Goal: Transaction & Acquisition: Purchase product/service

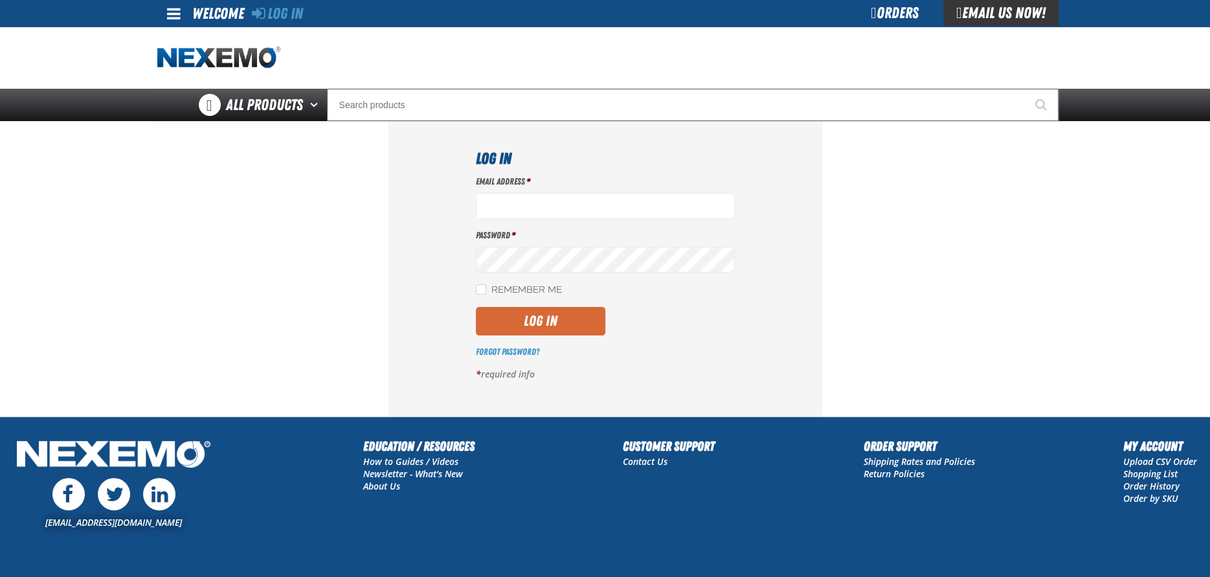
type input "acortez@vtaig.com"
click at [539, 331] on button "Log In" at bounding box center [540, 321] width 129 height 28
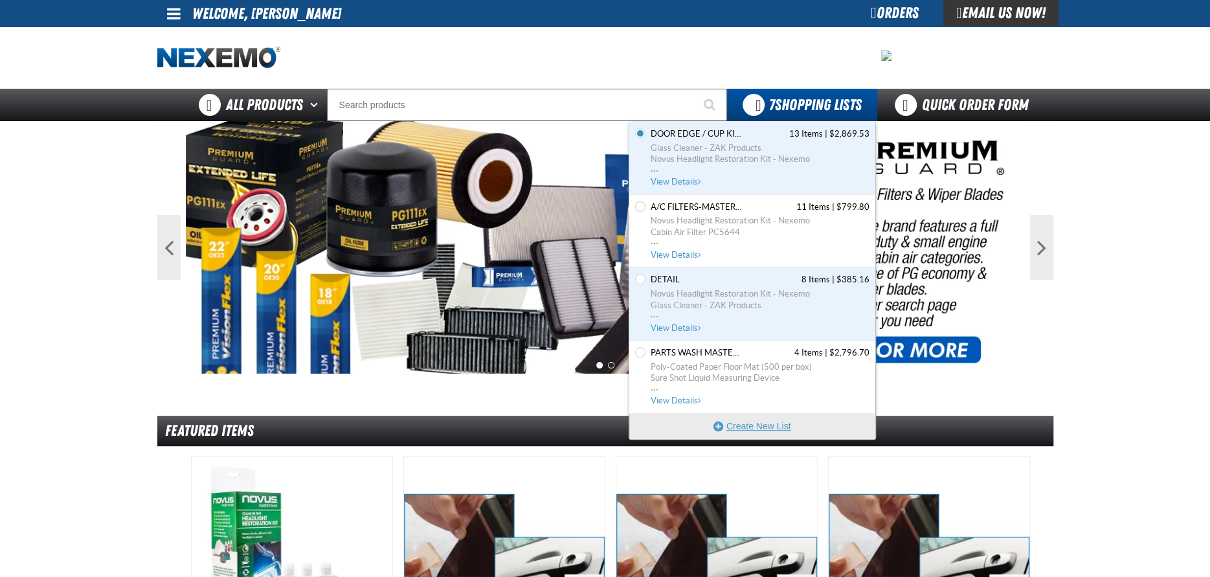
click at [755, 423] on button "Create New List" at bounding box center [752, 426] width 246 height 26
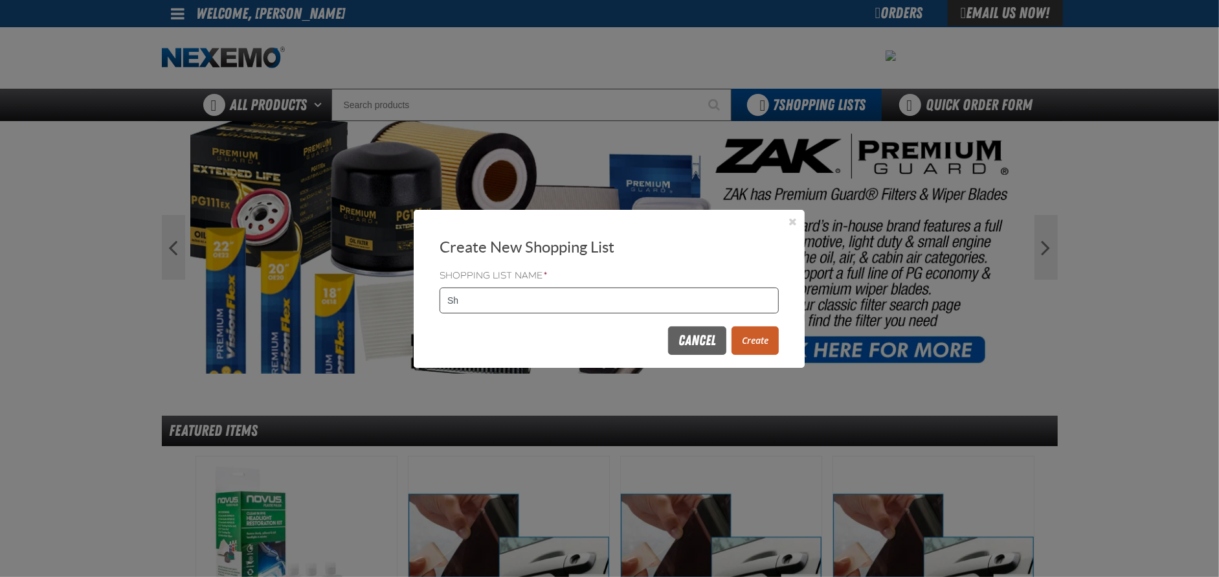
type input "S"
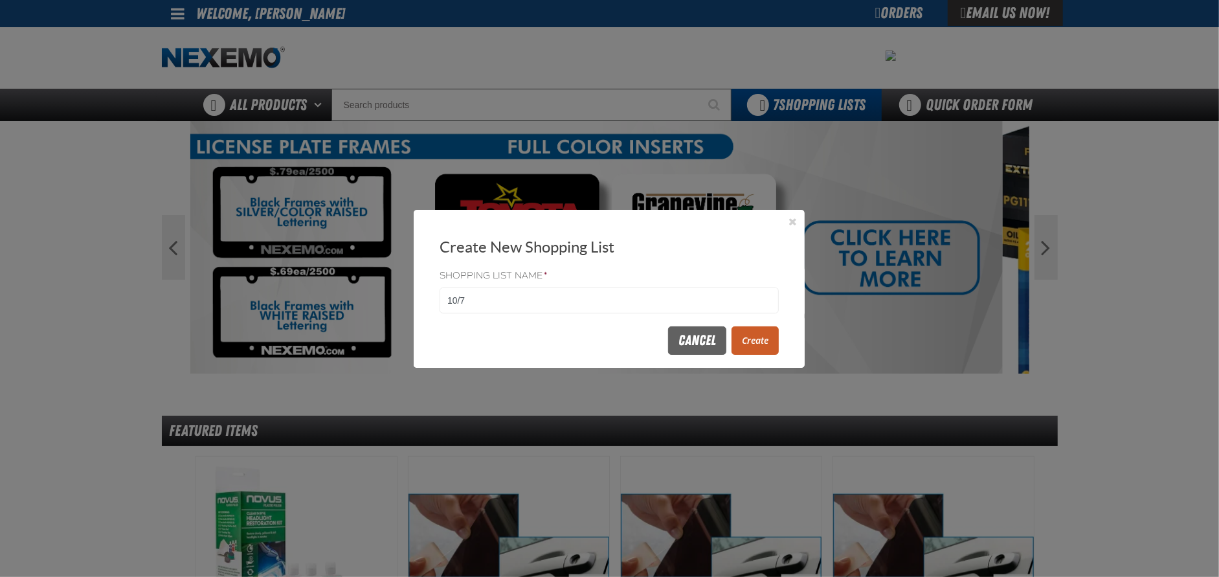
type input "10/7"
click at [748, 335] on button "Create" at bounding box center [755, 340] width 47 height 28
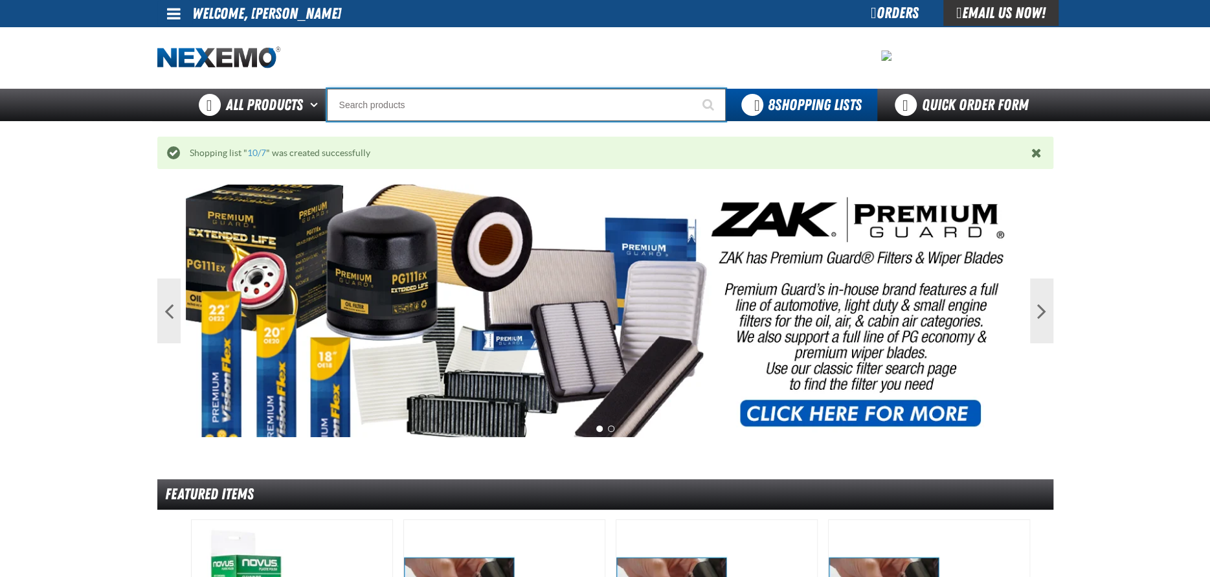
click at [366, 105] on input "Search" at bounding box center [526, 105] width 399 height 32
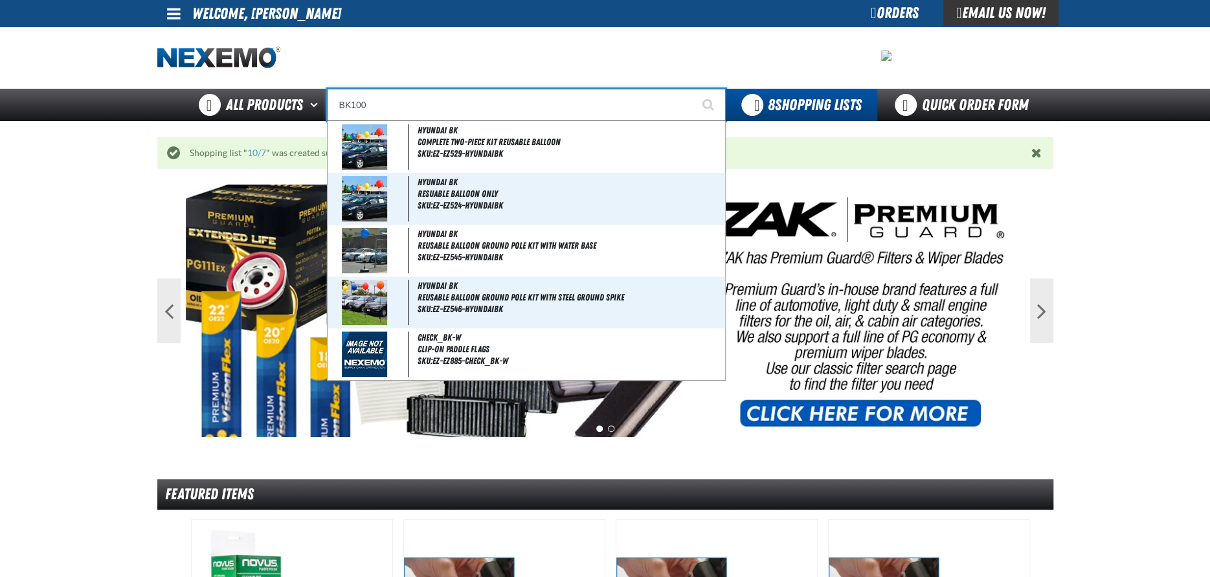
type input "BK100"
click at [693, 89] on button "Start Searching" at bounding box center [709, 105] width 32 height 32
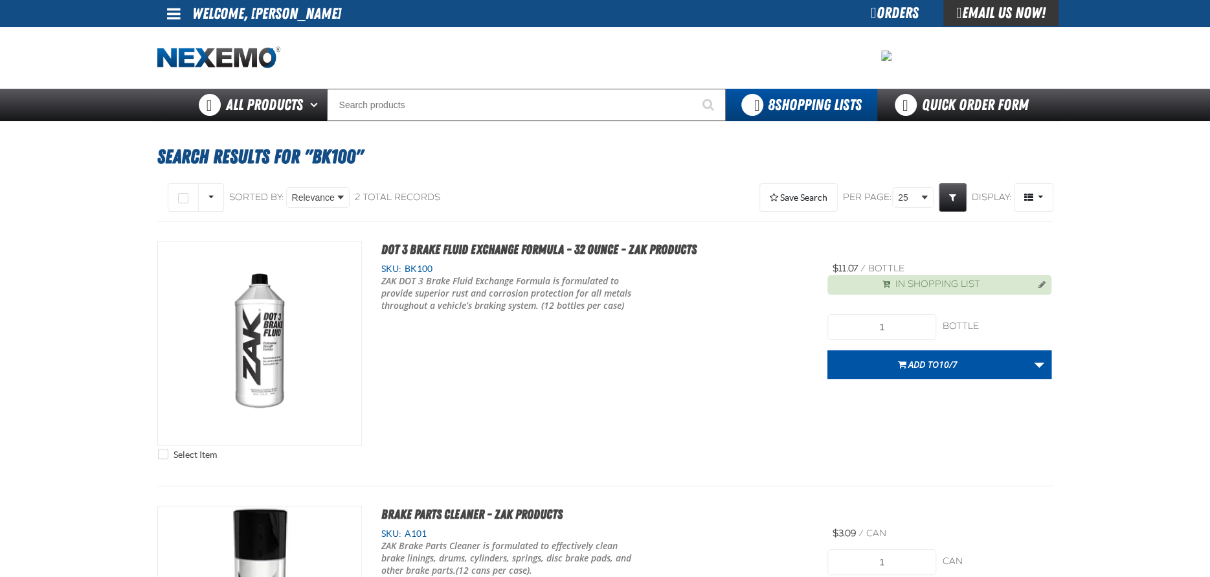
click at [900, 319] on input "1" at bounding box center [881, 327] width 109 height 26
type input "60"
click at [915, 361] on span "Add to 10/7" at bounding box center [932, 364] width 49 height 12
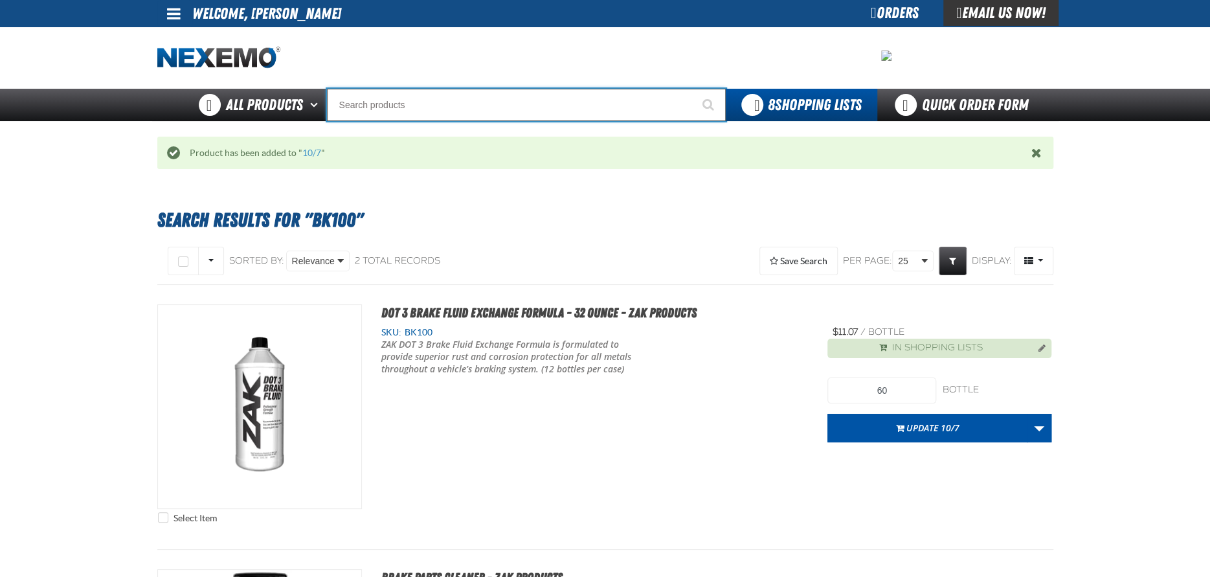
click at [416, 104] on input "Search" at bounding box center [526, 105] width 399 height 32
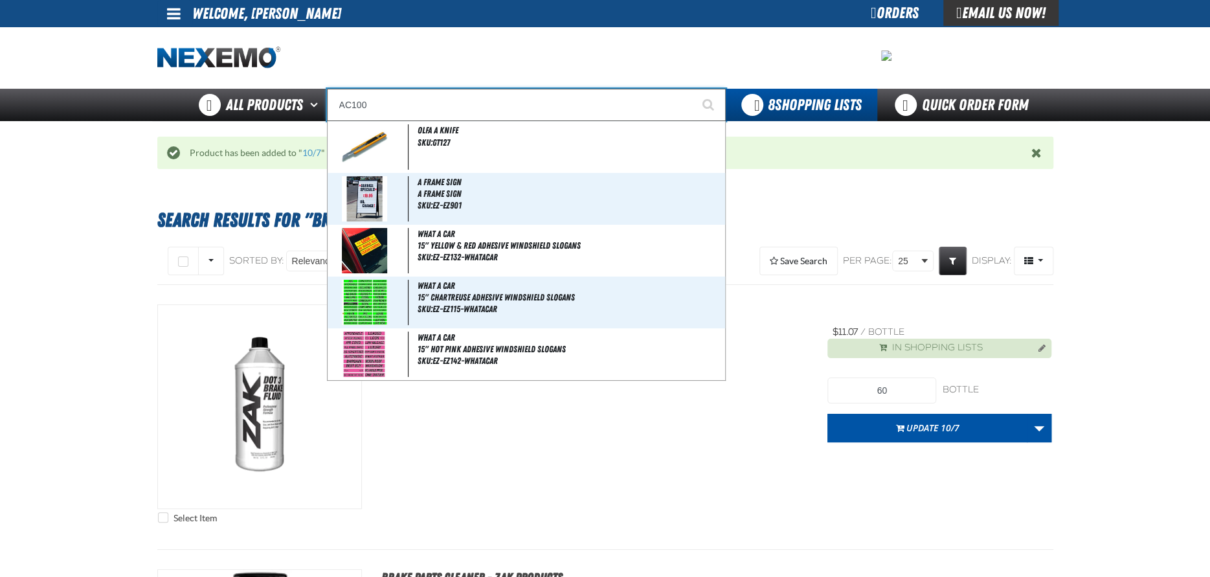
type input "AC100"
click at [693, 89] on button "Start Searching" at bounding box center [709, 105] width 32 height 32
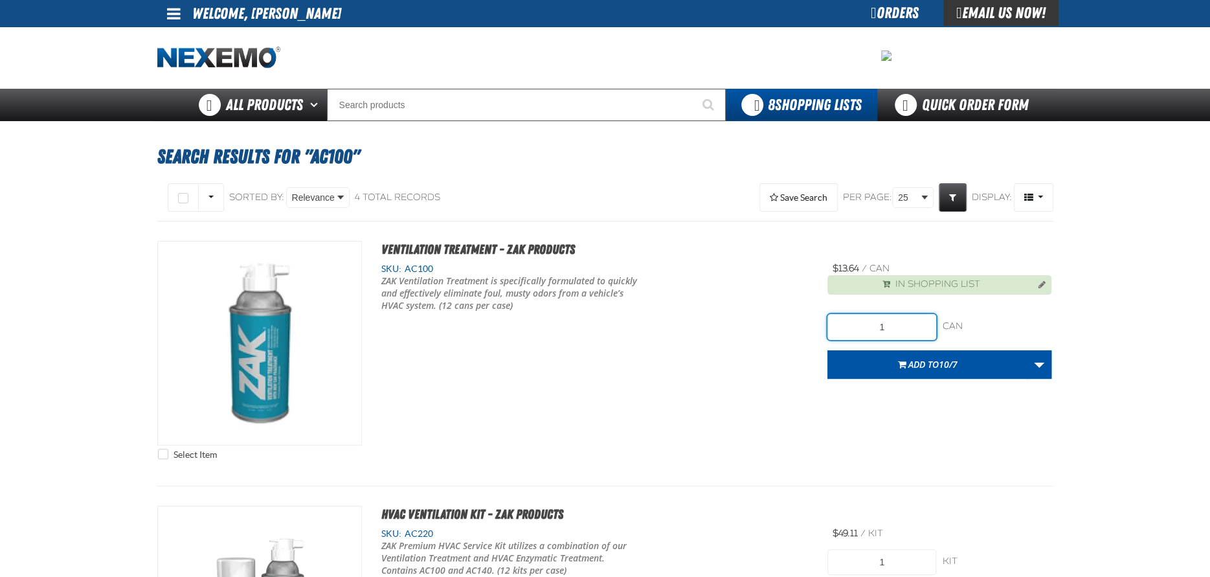
click at [902, 330] on input "1" at bounding box center [881, 327] width 109 height 26
type input "36"
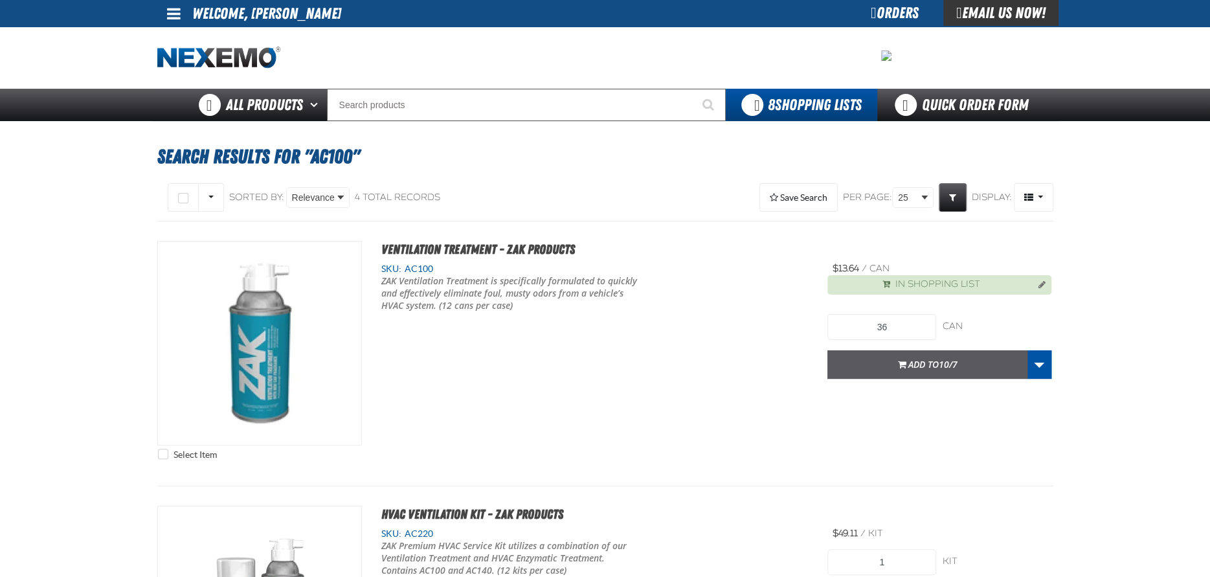
click at [908, 368] on span "Add to 10/7" at bounding box center [932, 364] width 49 height 12
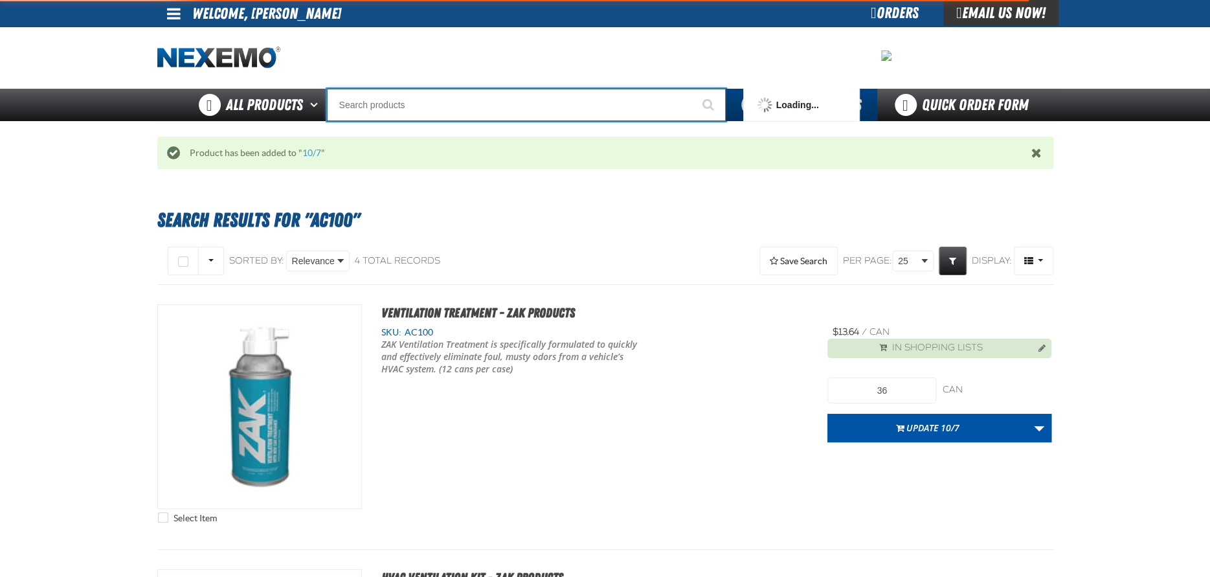
click at [382, 99] on input "Search" at bounding box center [526, 105] width 399 height 32
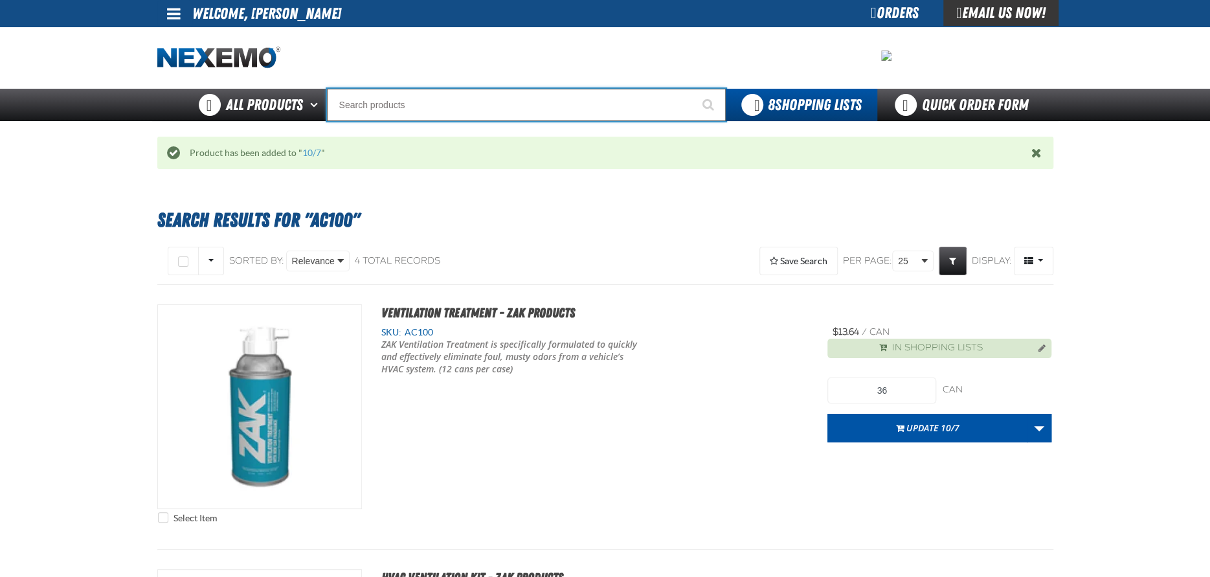
type input "D"
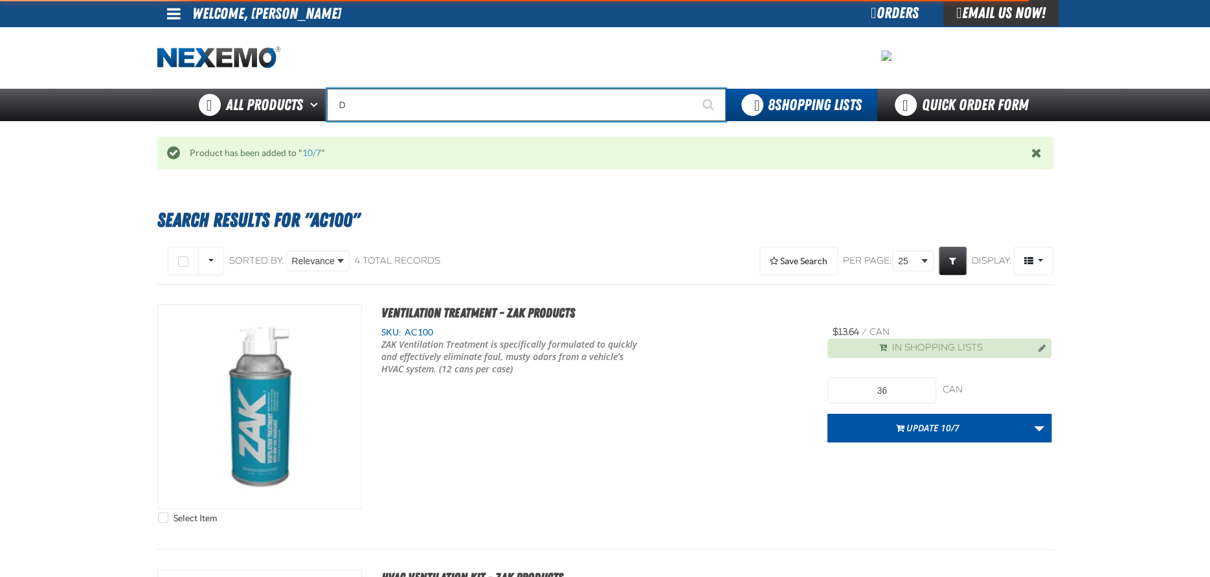
type input "D Alkaline Battery 1.5 Volt (ph)"
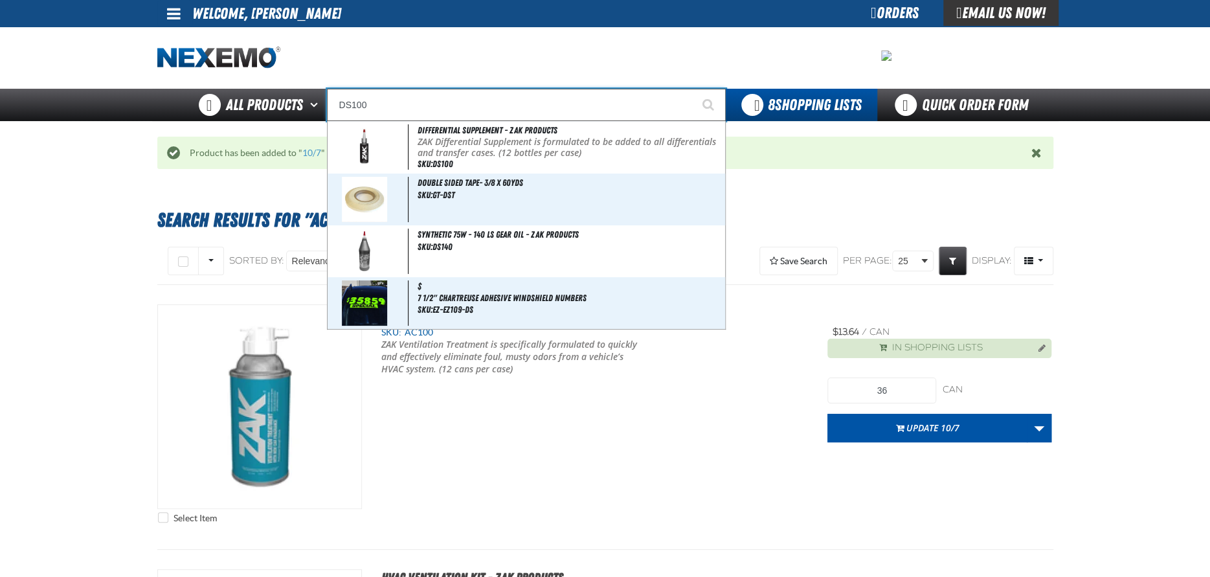
type input "DS100"
click at [693, 89] on button "Start Searching" at bounding box center [709, 105] width 32 height 32
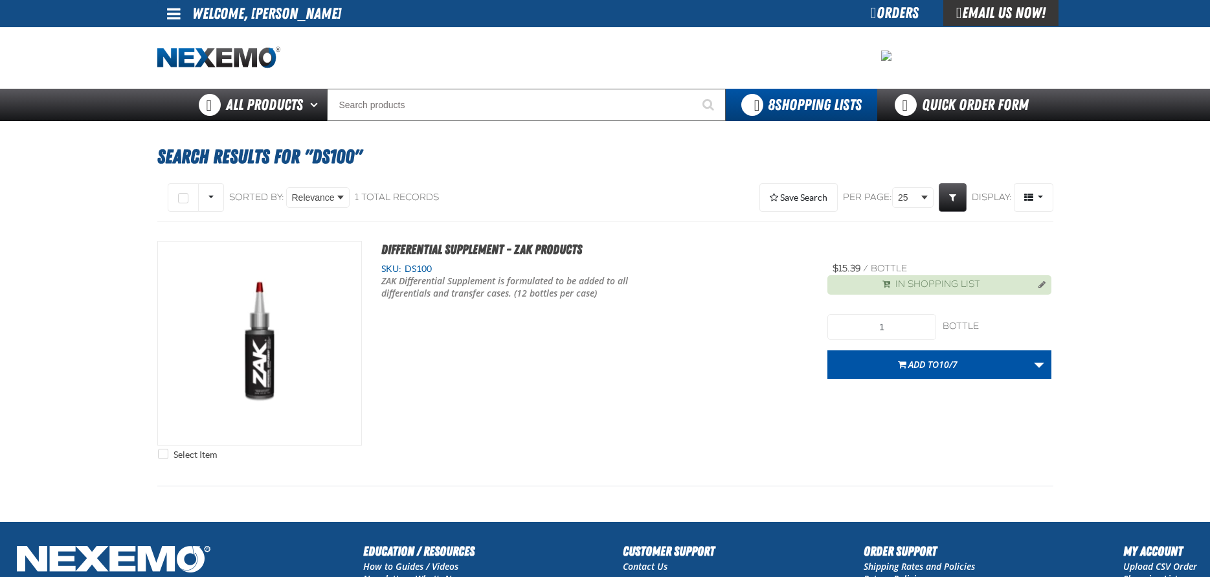
click at [886, 324] on input "1" at bounding box center [881, 327] width 109 height 26
type input "36"
click at [906, 356] on button "Add to 10/7" at bounding box center [927, 364] width 200 height 28
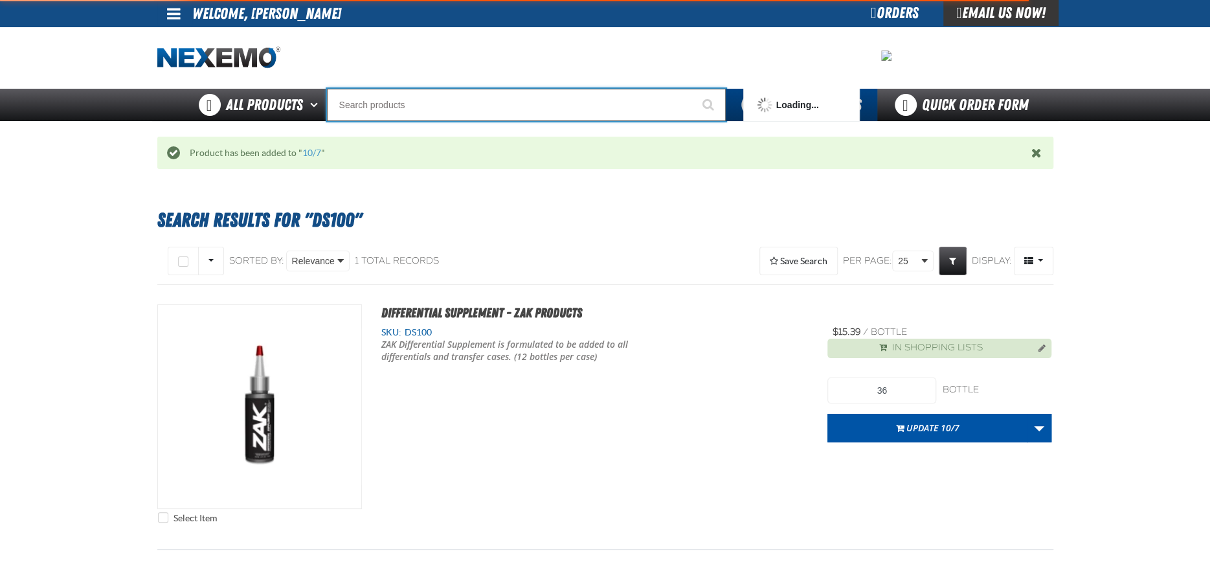
click at [383, 96] on input "Search" at bounding box center [526, 105] width 399 height 32
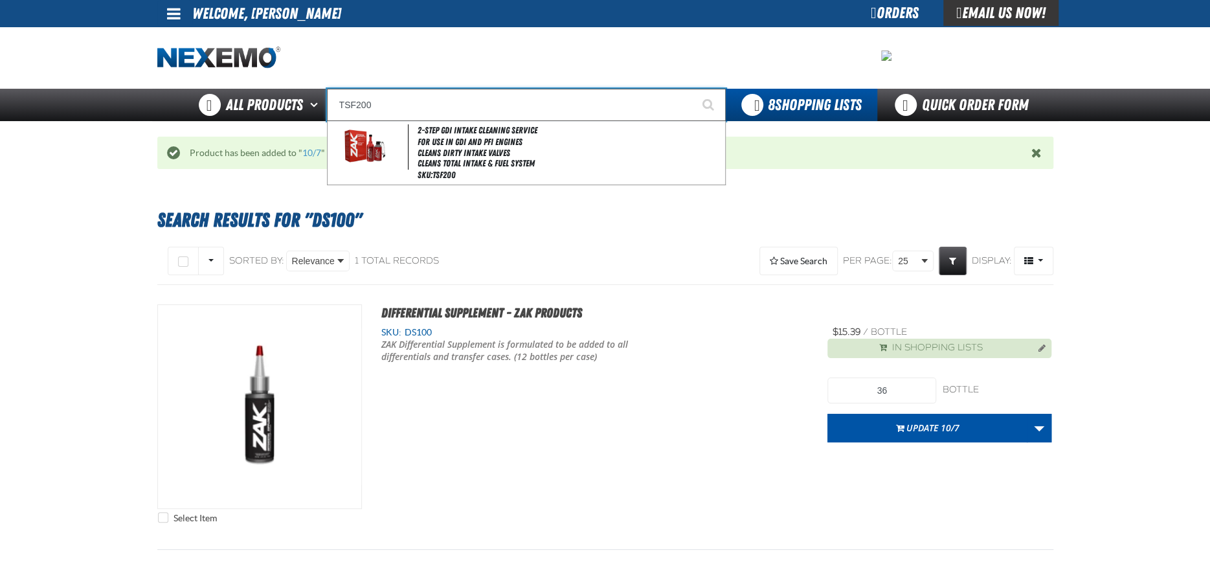
type input "TSF200"
click at [693, 89] on button "Start Searching" at bounding box center [709, 105] width 32 height 32
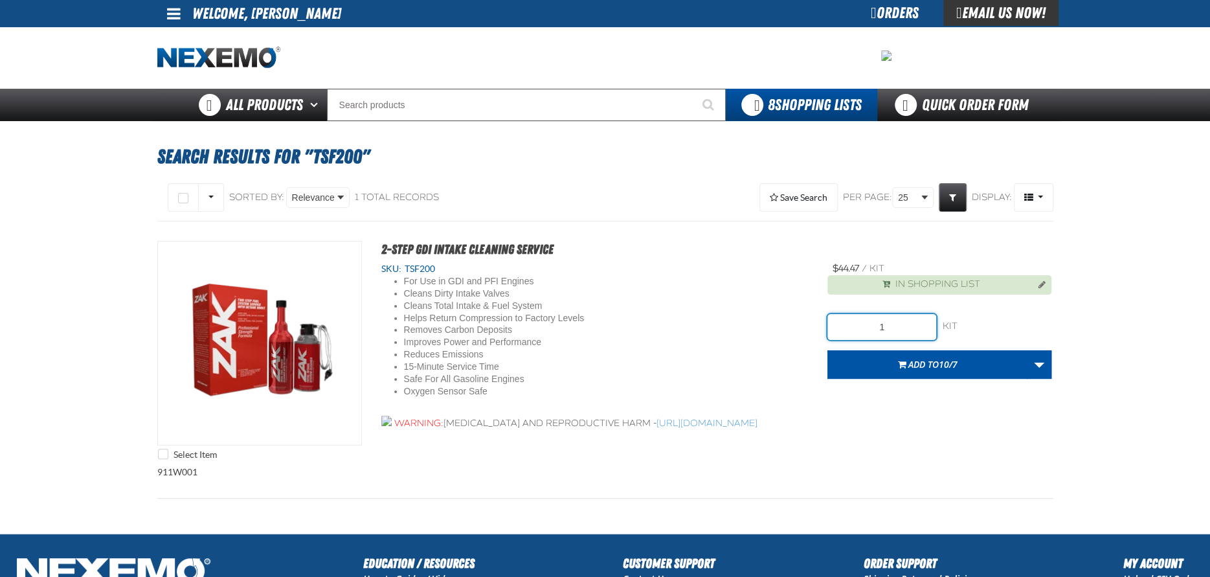
click at [897, 330] on input "1" at bounding box center [881, 327] width 109 height 26
type input "18"
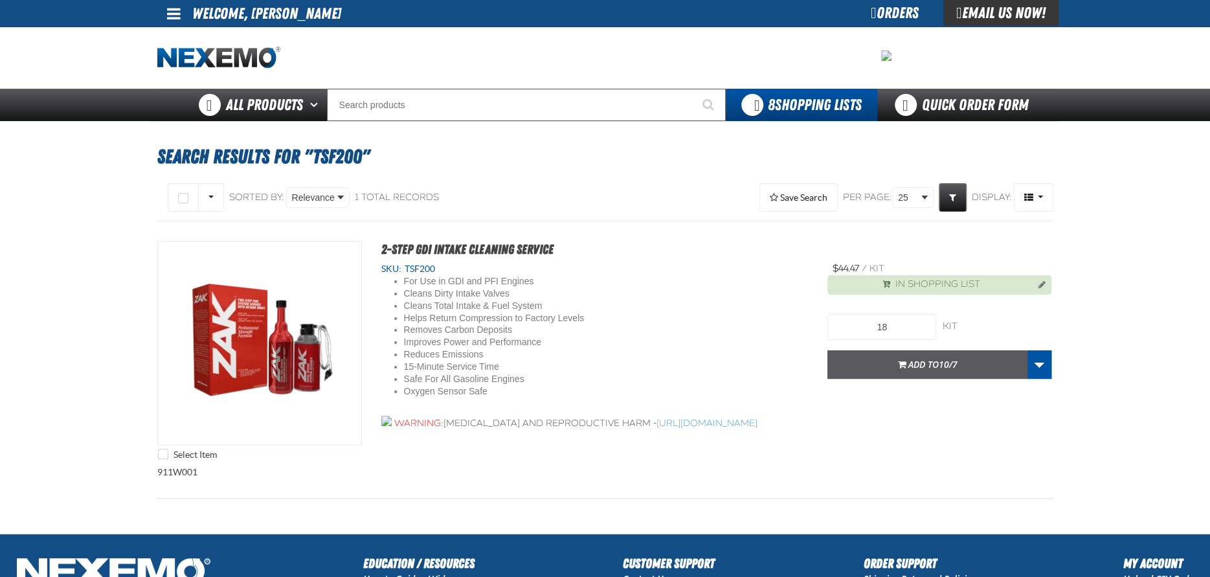
click at [894, 364] on button "Add to 10/7" at bounding box center [927, 364] width 200 height 28
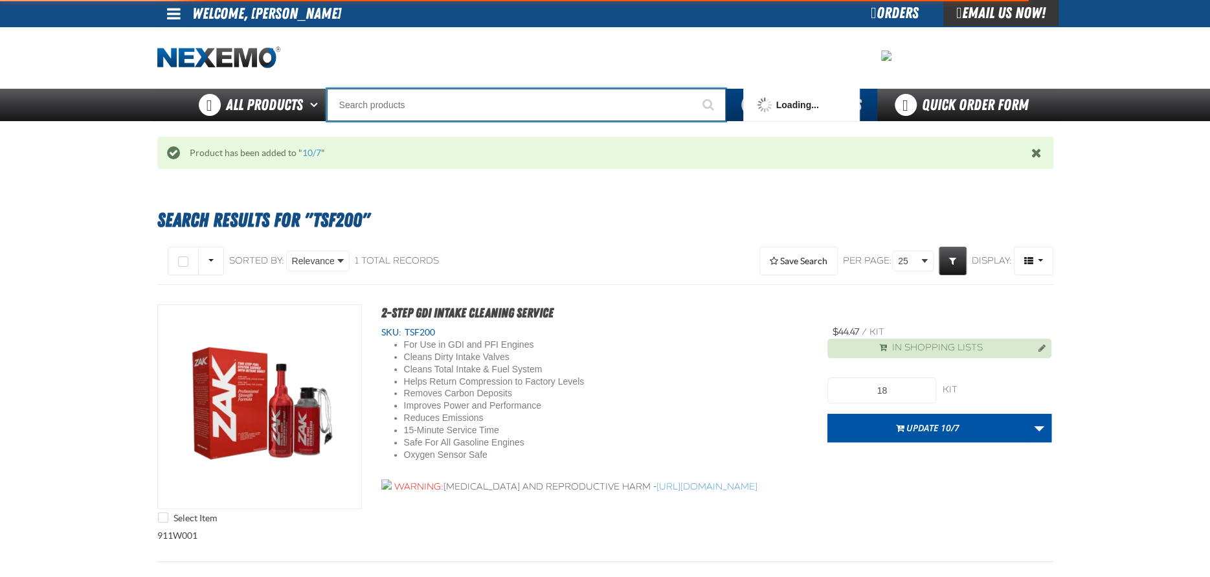
click at [412, 104] on input "Search" at bounding box center [526, 105] width 399 height 32
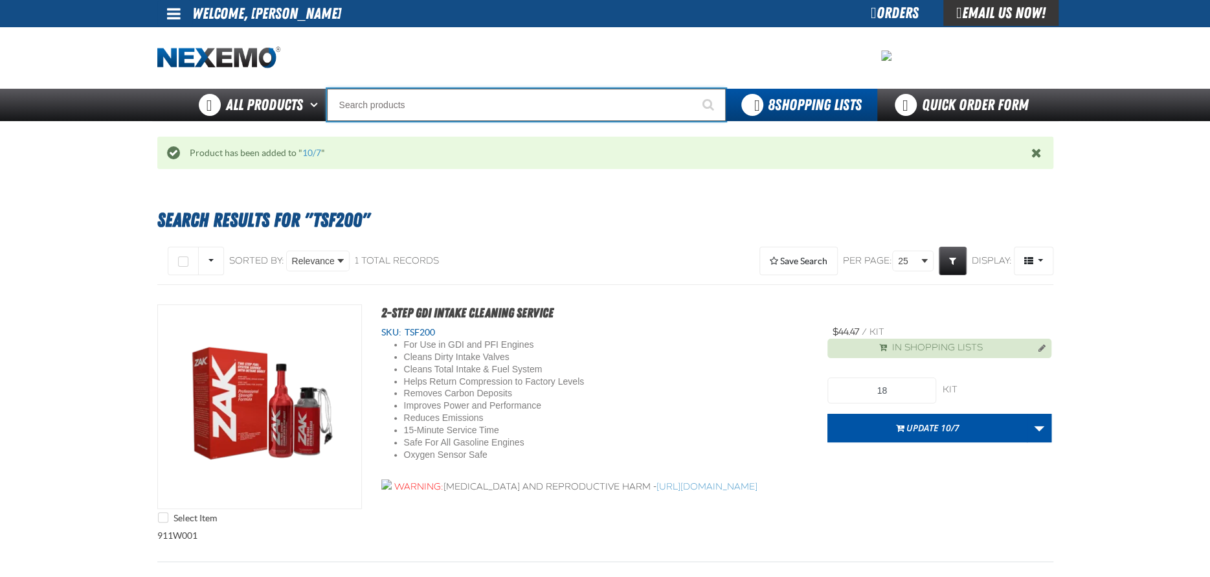
type input "P"
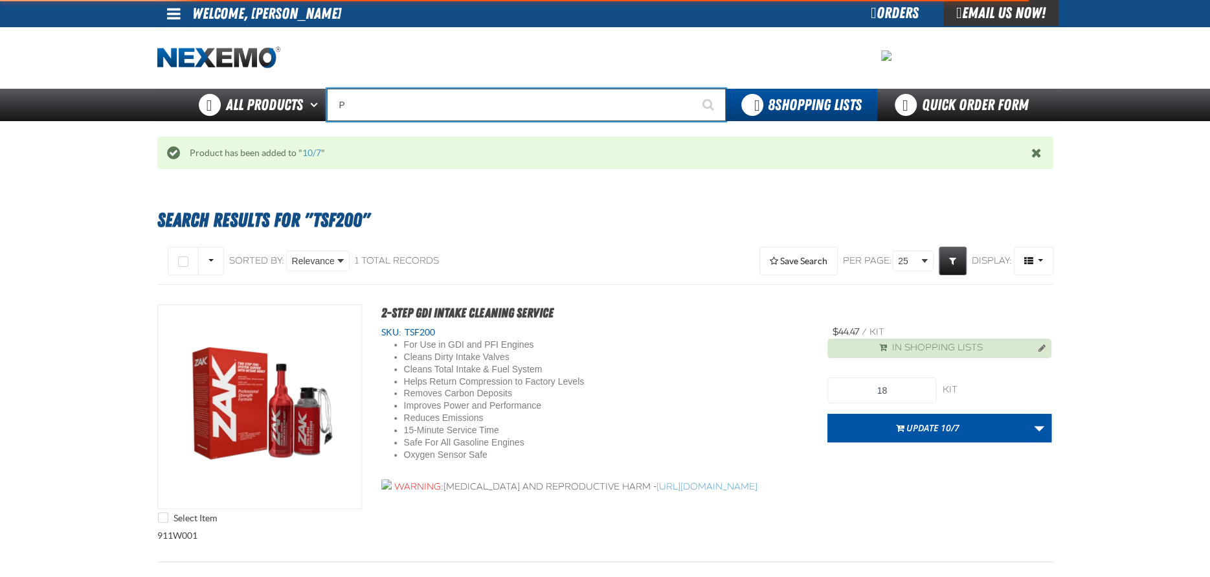
type input "Perfect P Series 0.25-ounce Lead Wheel Weight"
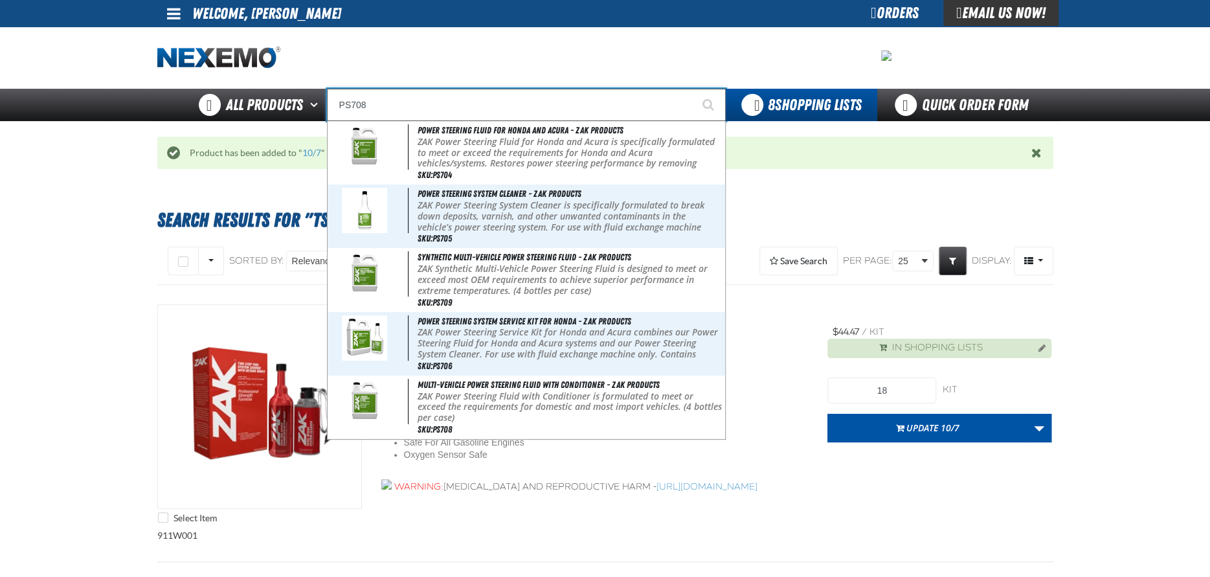
type input "PS708"
click at [693, 89] on button "Start Searching" at bounding box center [709, 105] width 32 height 32
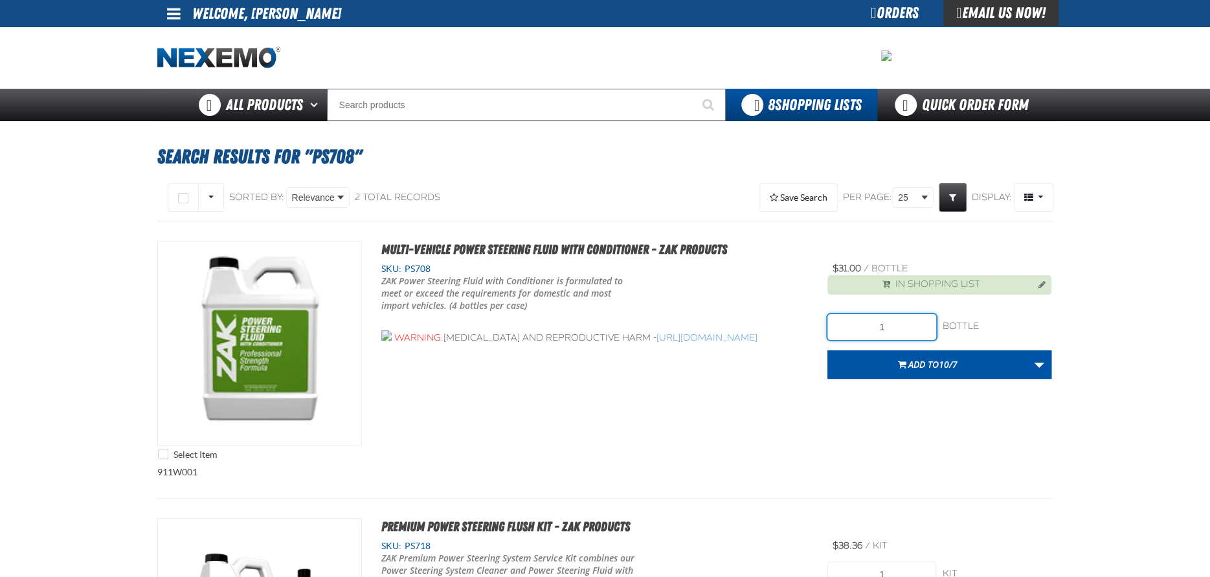
drag, startPoint x: 897, startPoint y: 321, endPoint x: 891, endPoint y: 313, distance: 9.3
click at [897, 321] on input "1" at bounding box center [881, 327] width 109 height 26
type input "8"
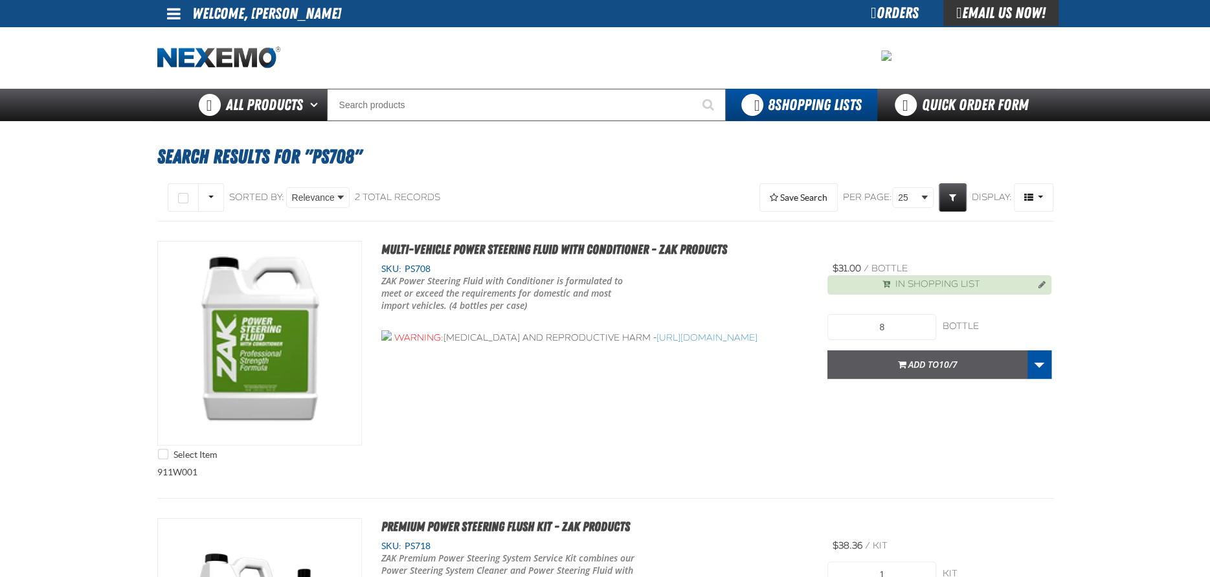
click at [940, 368] on span "10/7" at bounding box center [948, 364] width 19 height 12
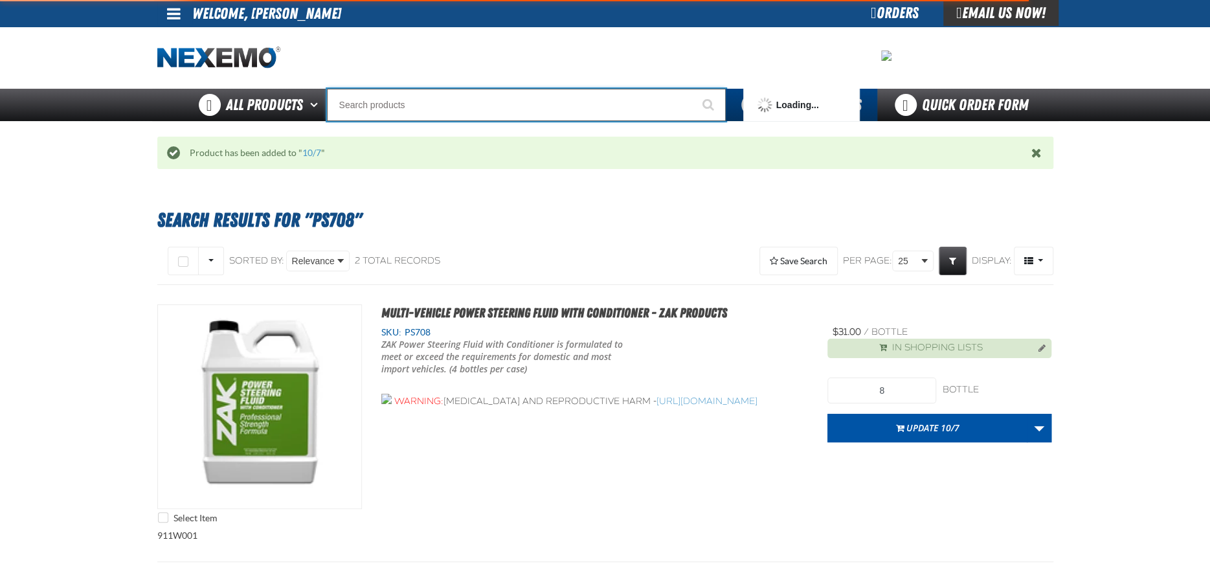
click at [394, 96] on input "Search" at bounding box center [526, 105] width 399 height 32
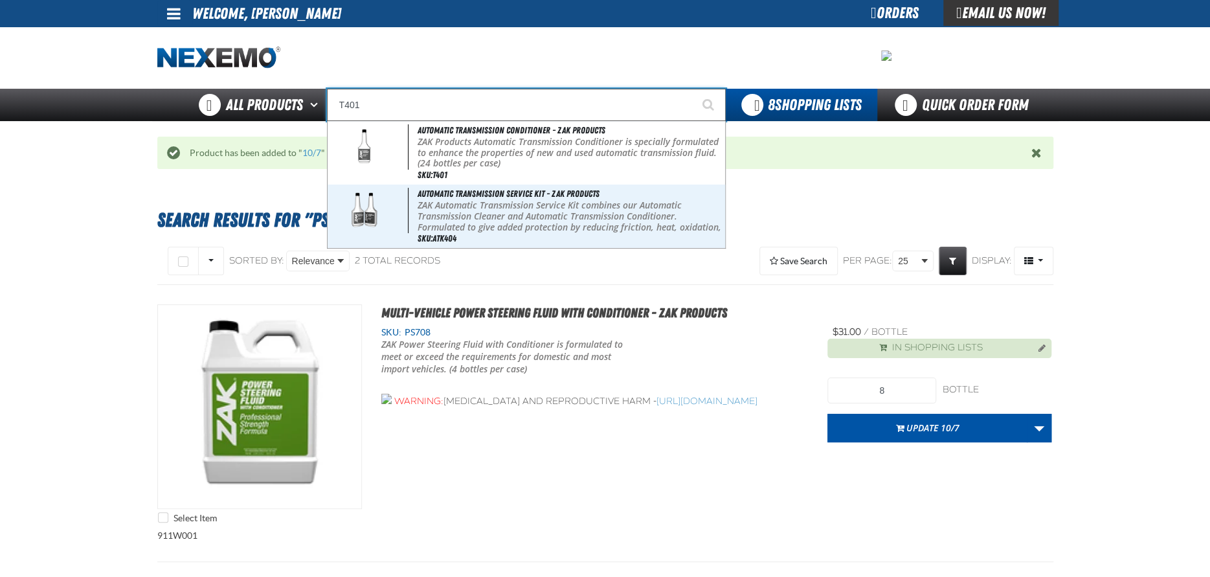
type input "T401"
click at [693, 89] on button "Start Searching" at bounding box center [709, 105] width 32 height 32
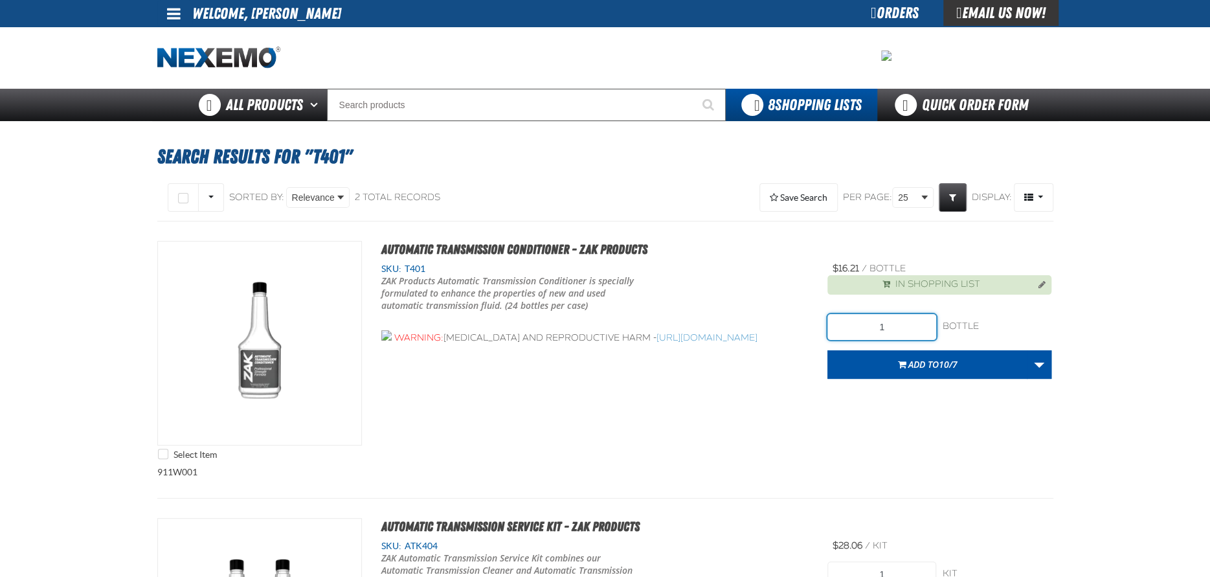
click at [894, 331] on input "1" at bounding box center [881, 327] width 109 height 26
type input "24"
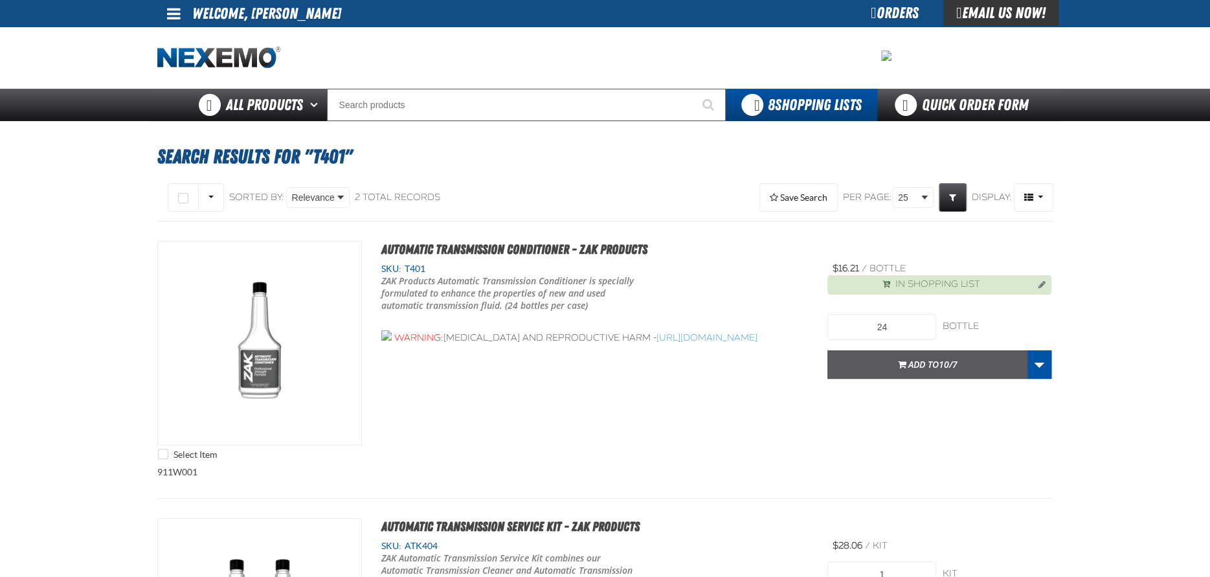
click at [924, 356] on button "Add to 10/7" at bounding box center [927, 364] width 200 height 28
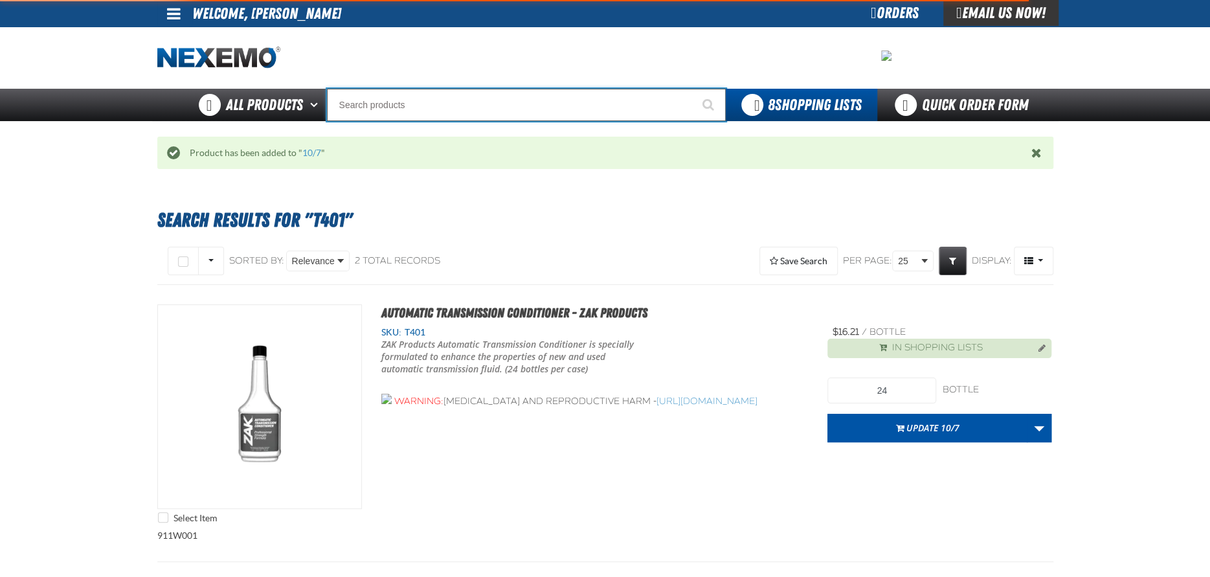
click at [388, 102] on input "Search" at bounding box center [526, 105] width 399 height 32
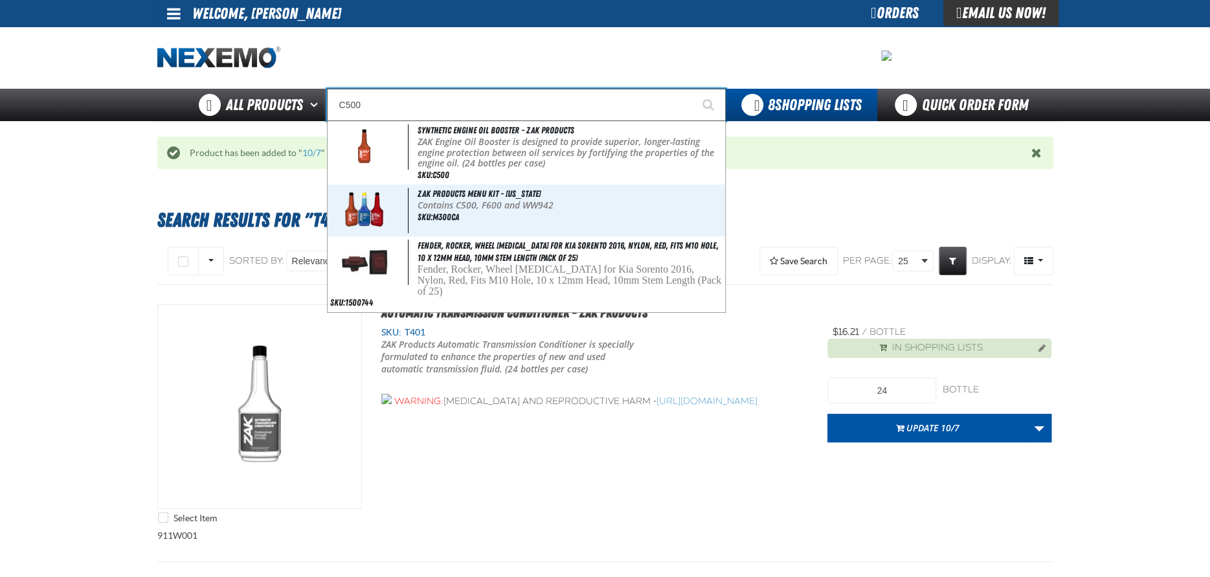
type input "C500"
click at [693, 89] on button "Start Searching" at bounding box center [709, 105] width 32 height 32
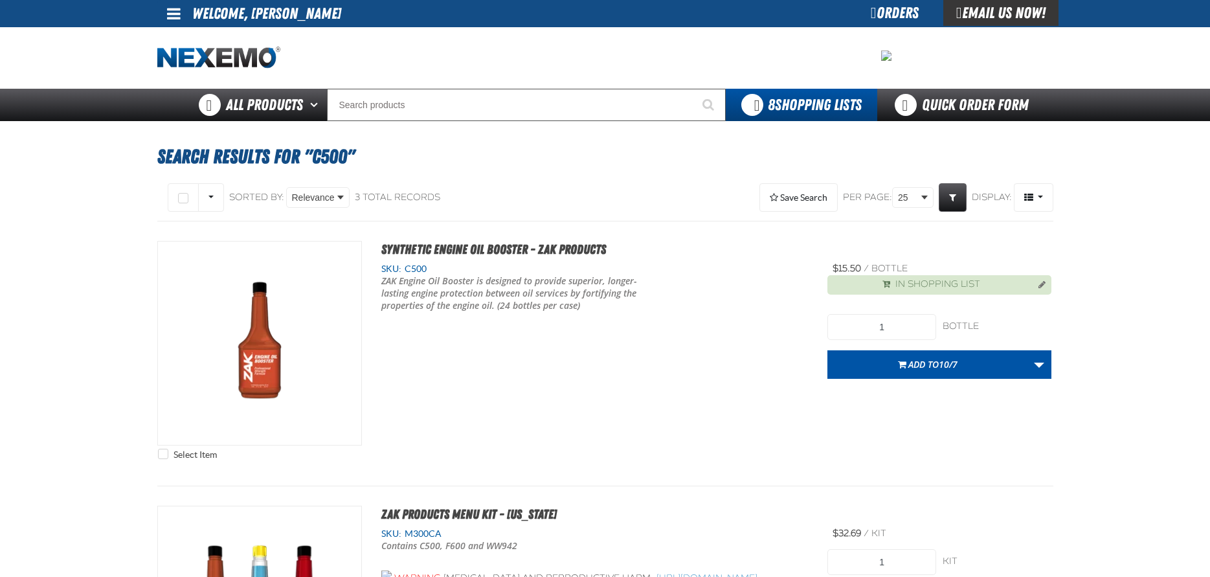
click at [875, 332] on input "1" at bounding box center [881, 327] width 109 height 26
click at [910, 327] on input "21" at bounding box center [881, 327] width 109 height 26
type input "216"
click at [916, 361] on span "Add to 10/7" at bounding box center [932, 364] width 49 height 12
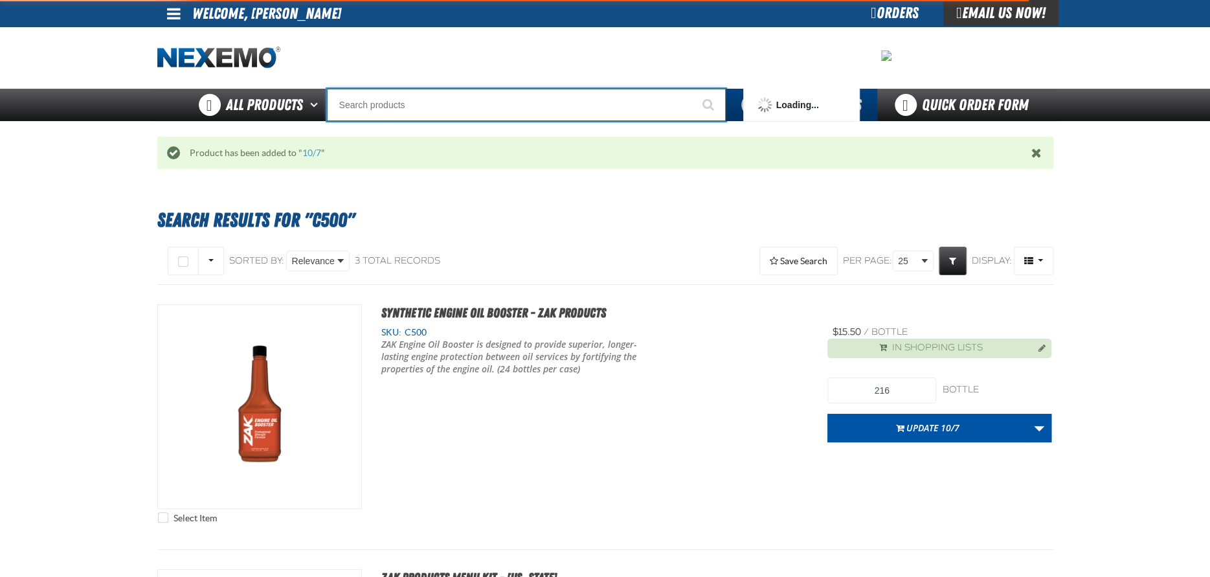
click at [402, 105] on input "Search" at bounding box center [526, 105] width 399 height 32
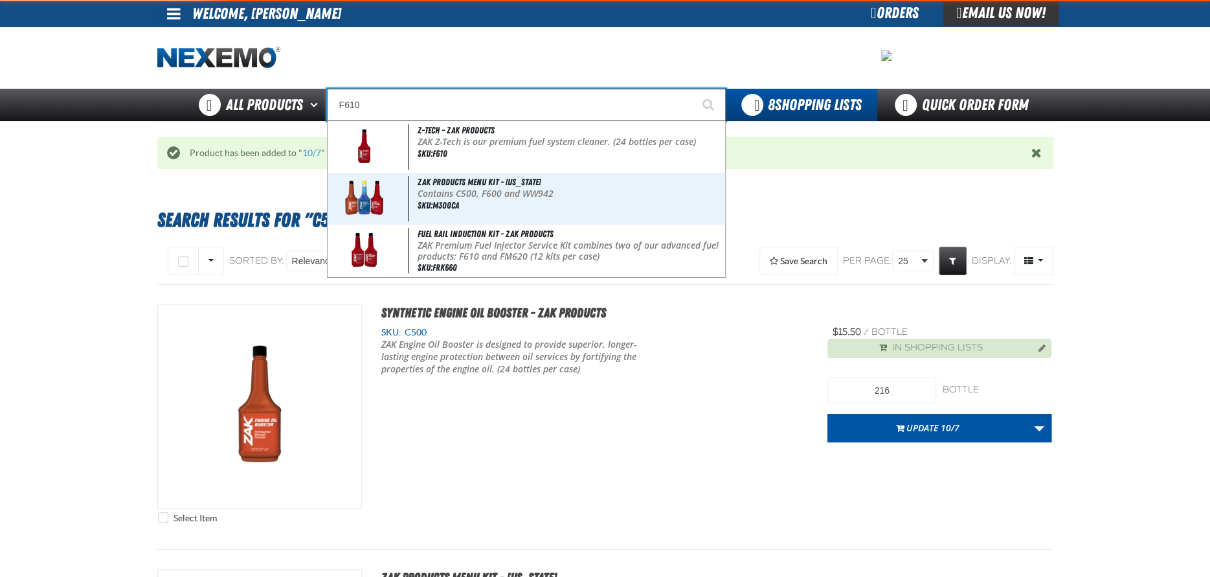
type input "F610"
click at [693, 89] on button "Start Searching" at bounding box center [709, 105] width 32 height 32
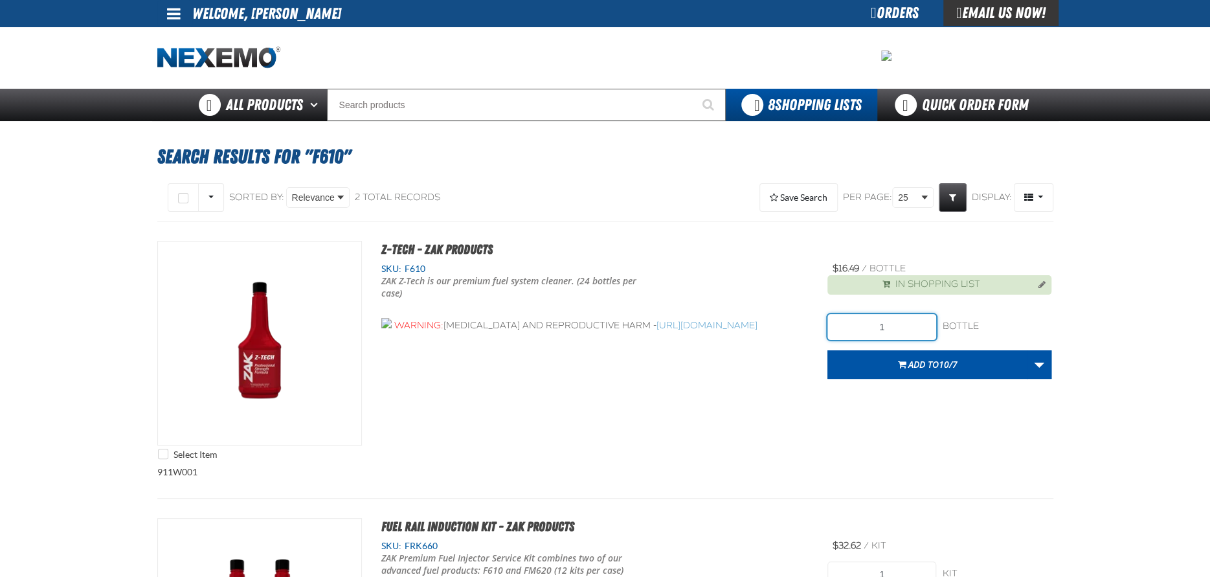
drag, startPoint x: 0, startPoint y: 0, endPoint x: 874, endPoint y: 325, distance: 932.5
click at [874, 325] on input "1" at bounding box center [881, 327] width 109 height 26
click at [890, 328] on input "21" at bounding box center [881, 327] width 109 height 26
type input "216"
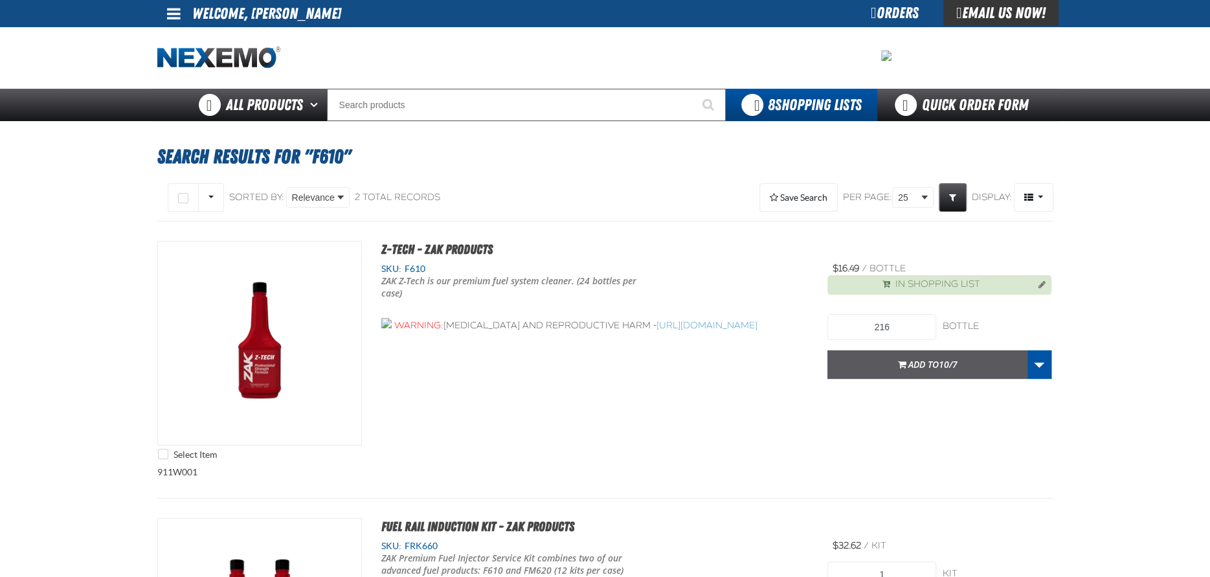
click at [915, 374] on button "Add to 10/7" at bounding box center [927, 364] width 200 height 28
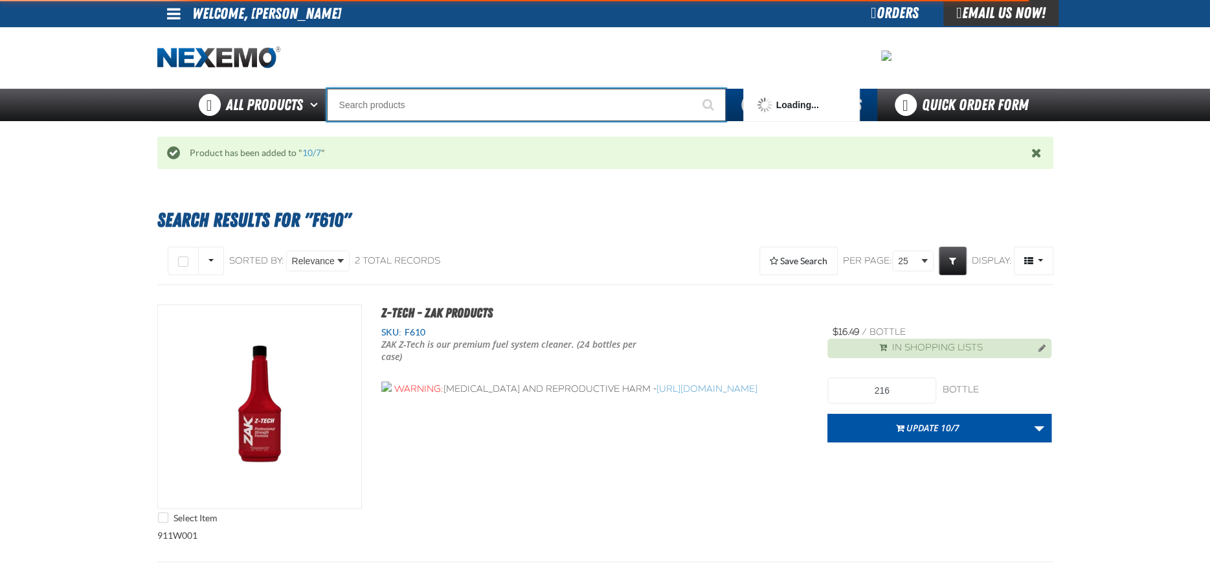
click at [403, 99] on input "Search" at bounding box center [526, 105] width 399 height 32
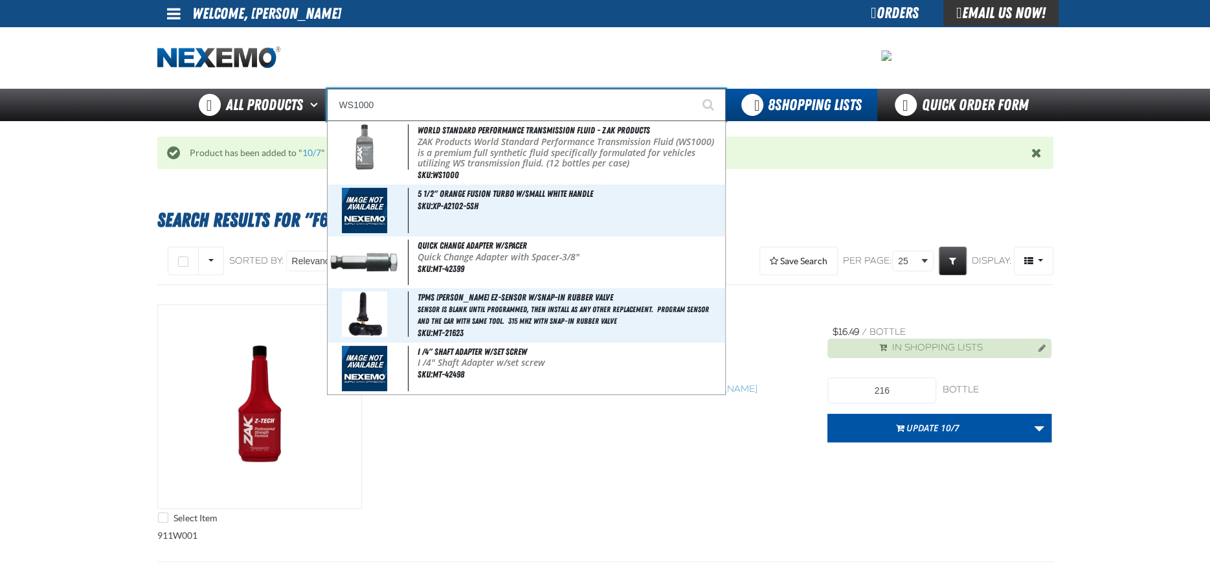
type input "WS1000"
click at [693, 89] on button "Start Searching" at bounding box center [709, 105] width 32 height 32
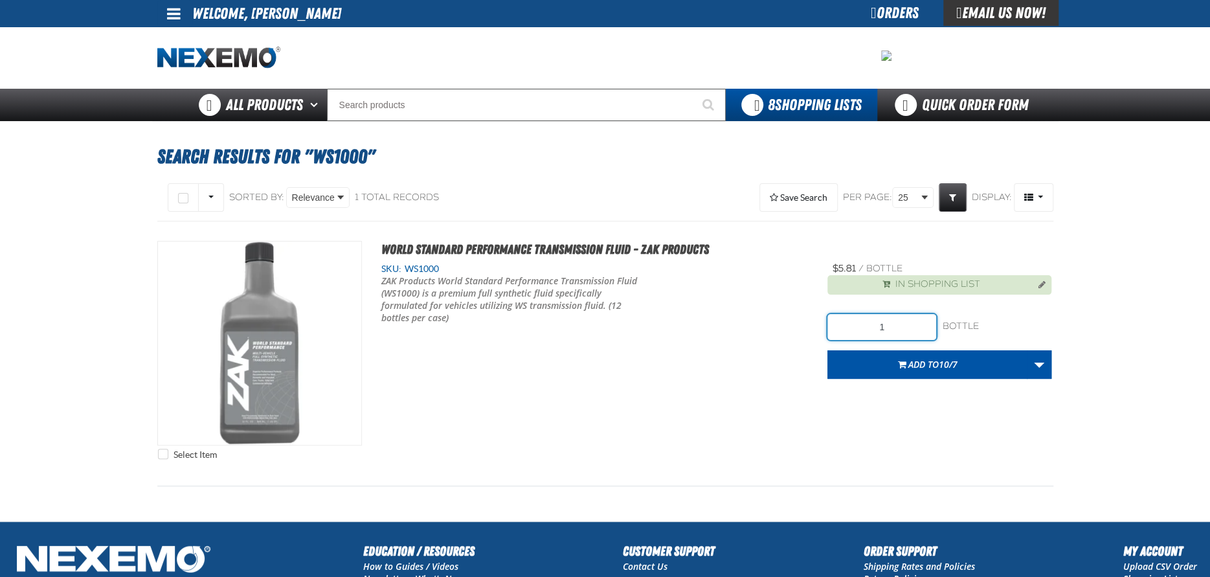
click at [903, 327] on input "1" at bounding box center [881, 327] width 109 height 26
type input "120"
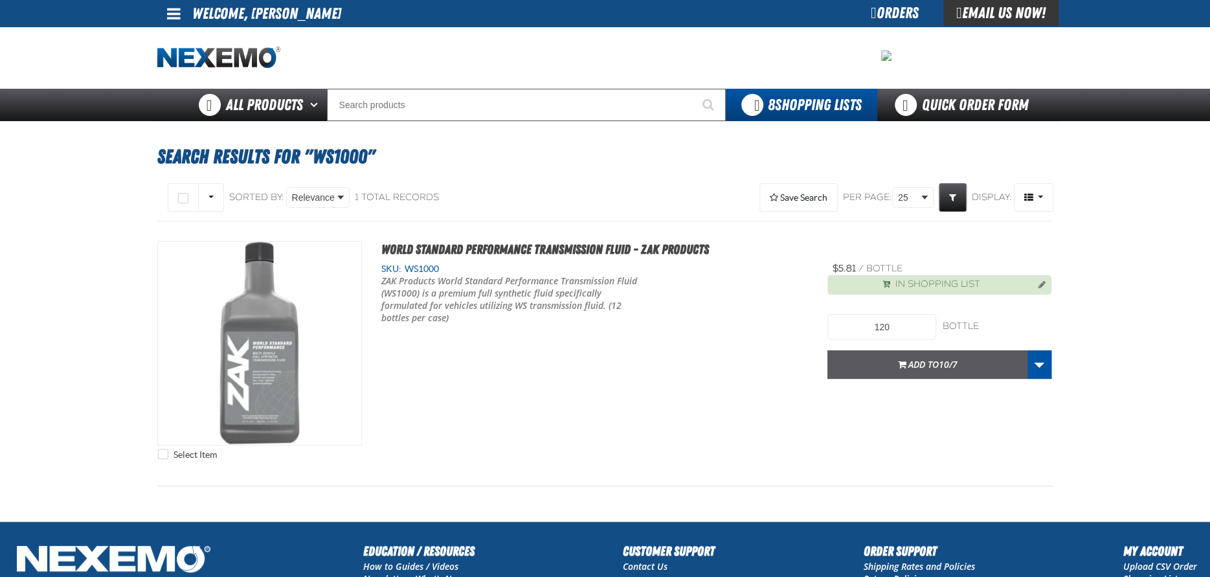
click at [940, 372] on button "Add to 10/7" at bounding box center [927, 364] width 200 height 28
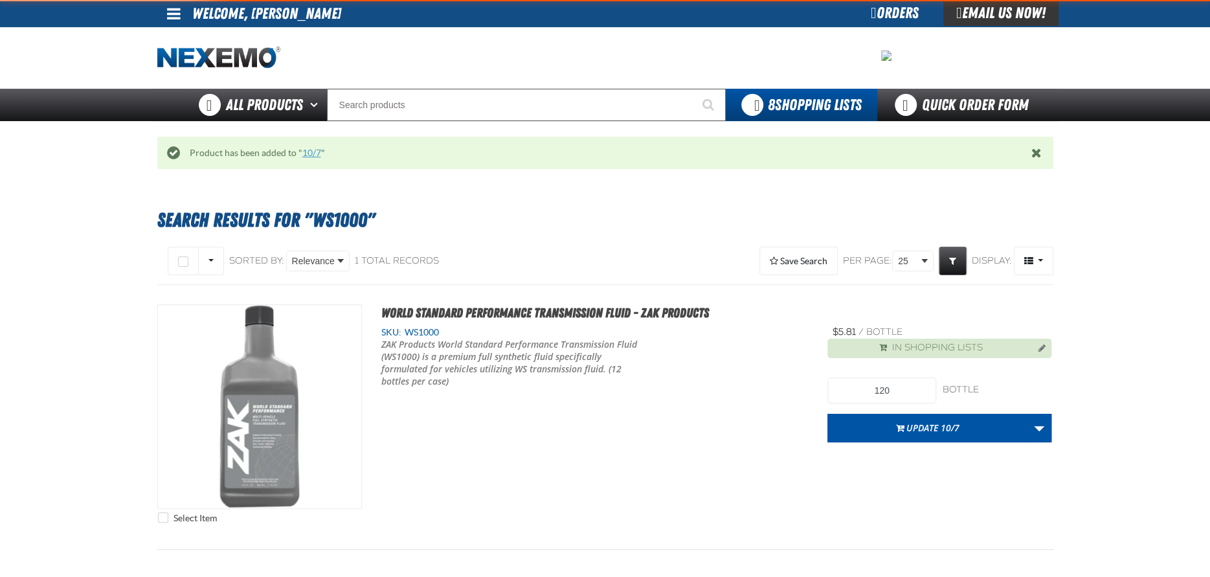
click at [313, 153] on link "10/7" at bounding box center [311, 153] width 19 height 10
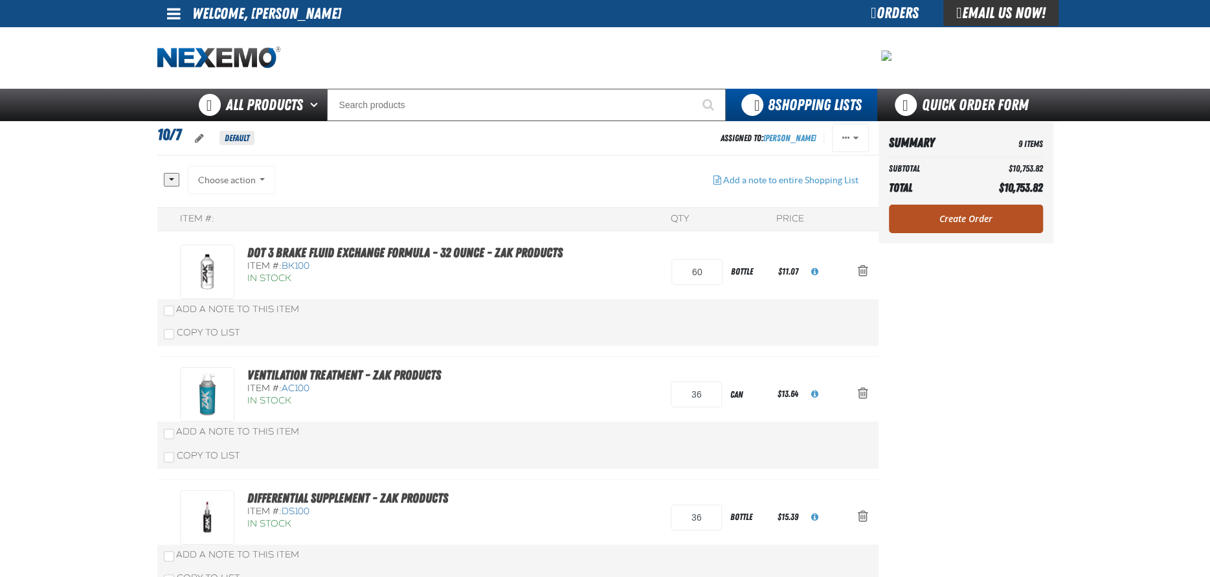
click at [975, 216] on link "Create Order" at bounding box center [966, 219] width 154 height 28
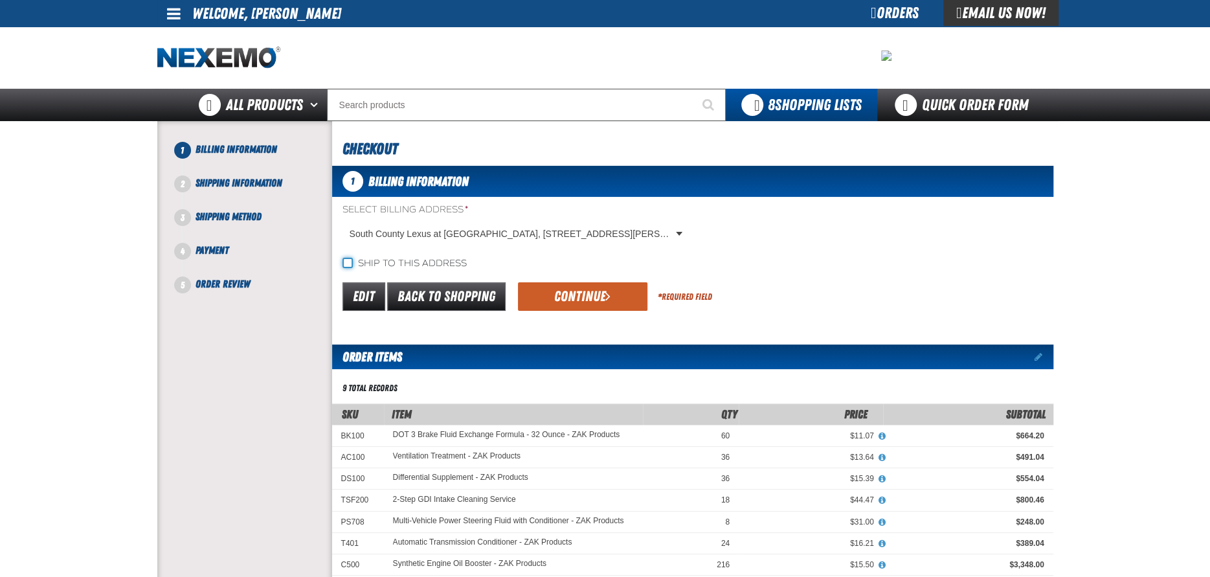
click at [347, 262] on input "Ship to this address" at bounding box center [347, 263] width 10 height 10
checkbox input "true"
click at [523, 292] on button "Continue" at bounding box center [582, 296] width 129 height 28
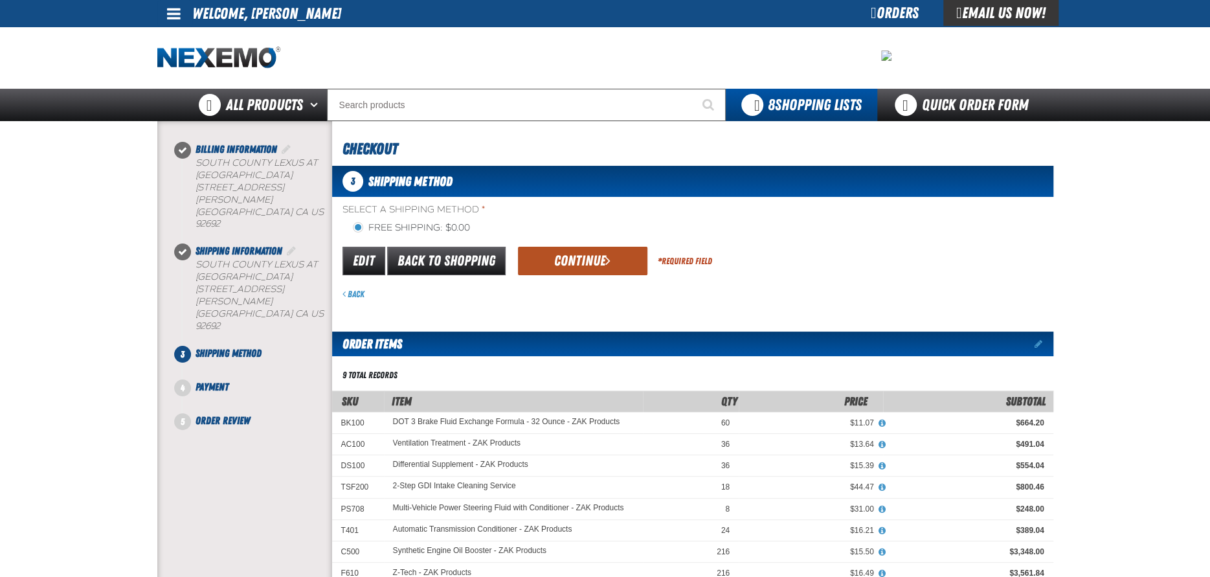
click at [585, 256] on button "Continue" at bounding box center [582, 261] width 129 height 28
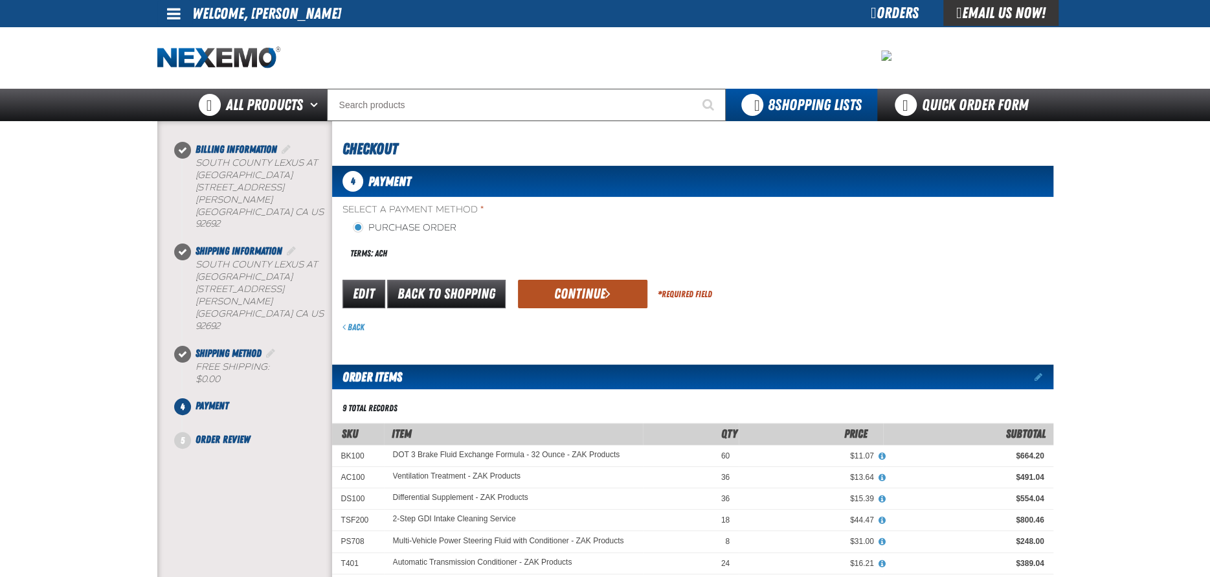
click at [594, 286] on button "Continue" at bounding box center [582, 294] width 129 height 28
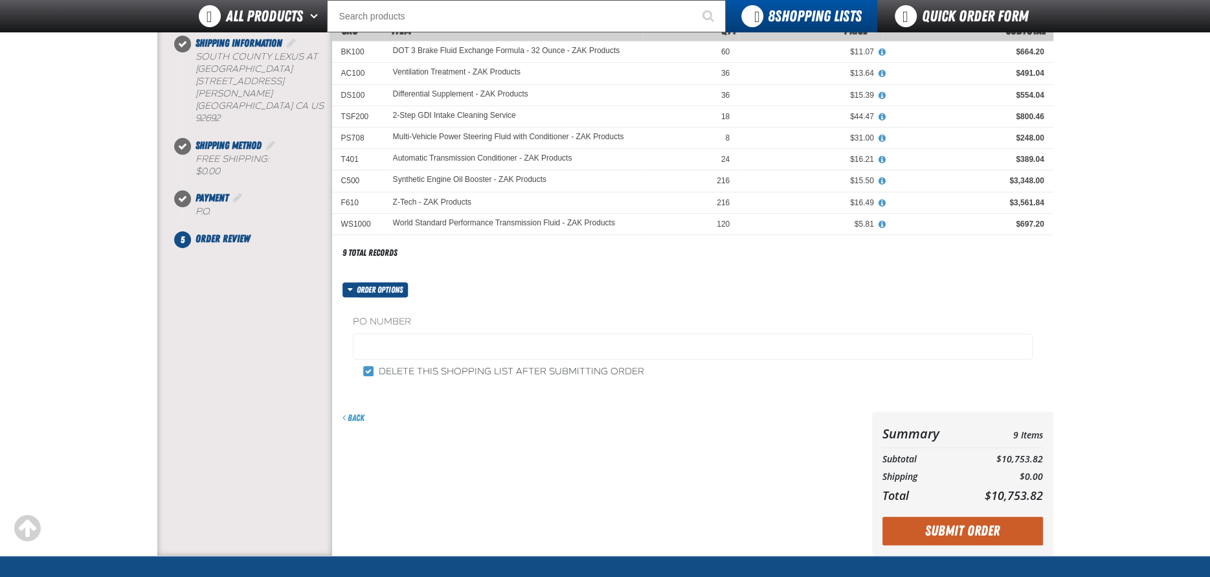
scroll to position [194, 0]
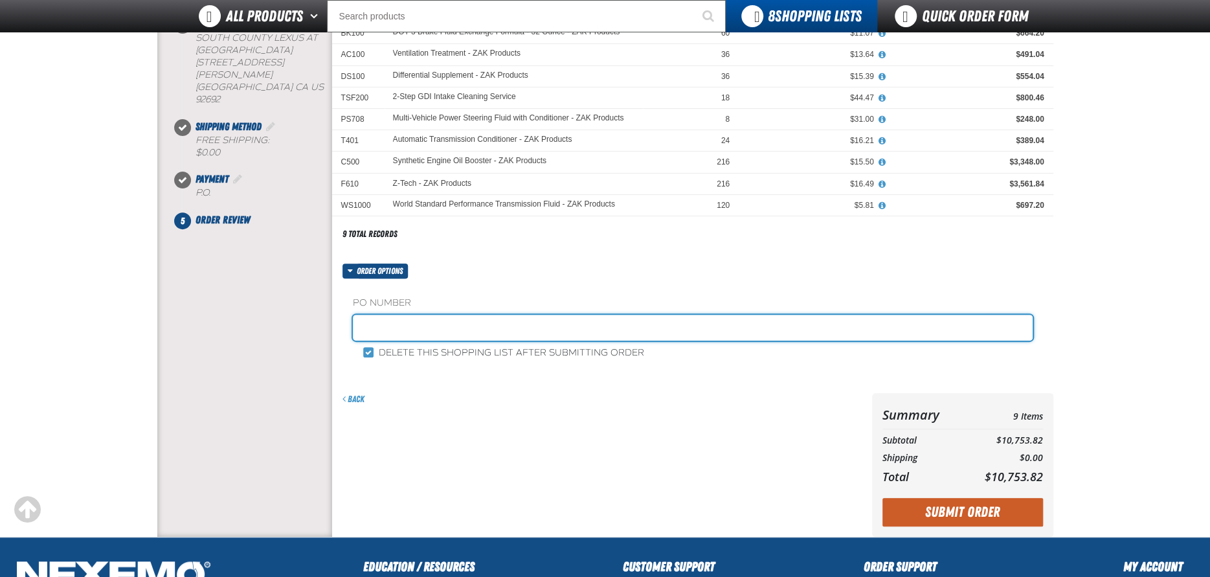
click at [410, 324] on input "text" at bounding box center [693, 328] width 680 height 26
type input "10725AC"
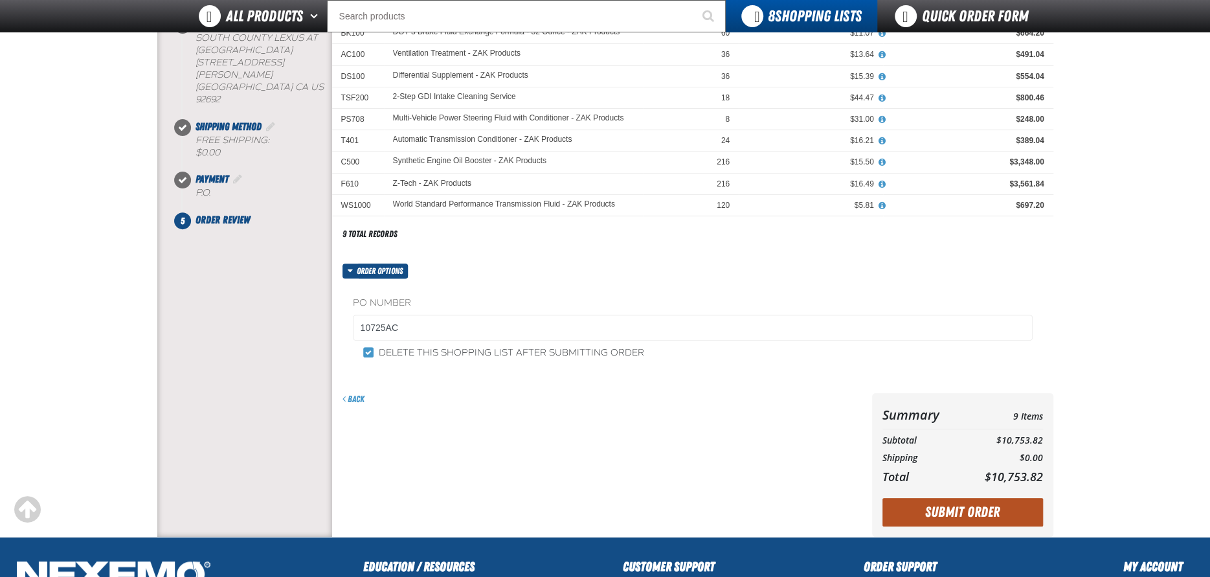
click at [946, 510] on button "Submit Order" at bounding box center [962, 512] width 161 height 28
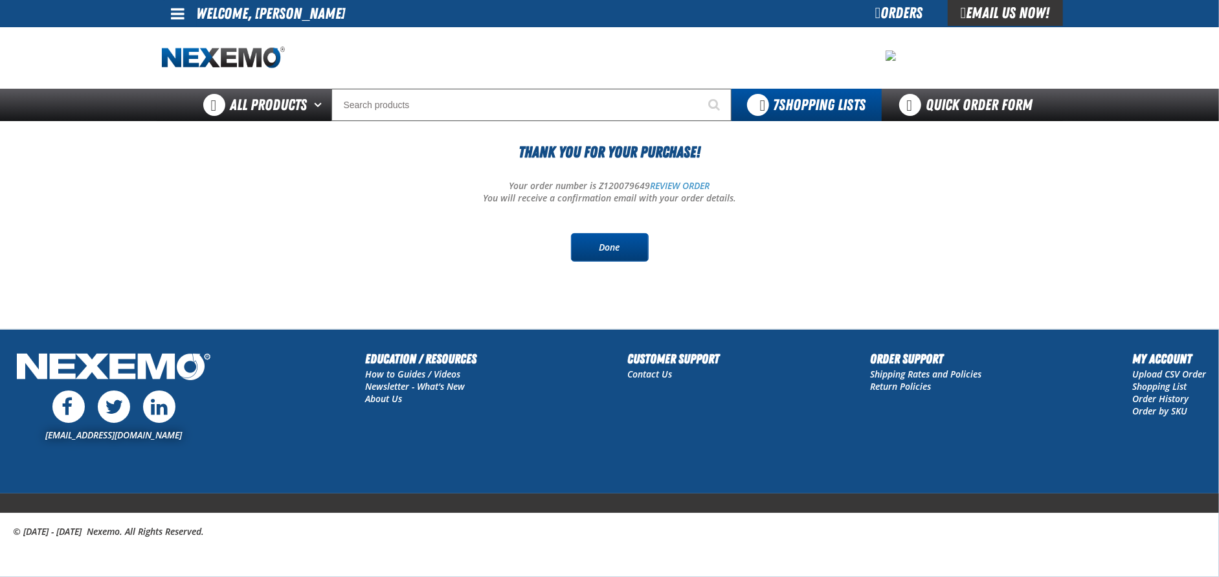
click at [612, 244] on link "Done" at bounding box center [610, 247] width 78 height 28
